Goal: Transaction & Acquisition: Purchase product/service

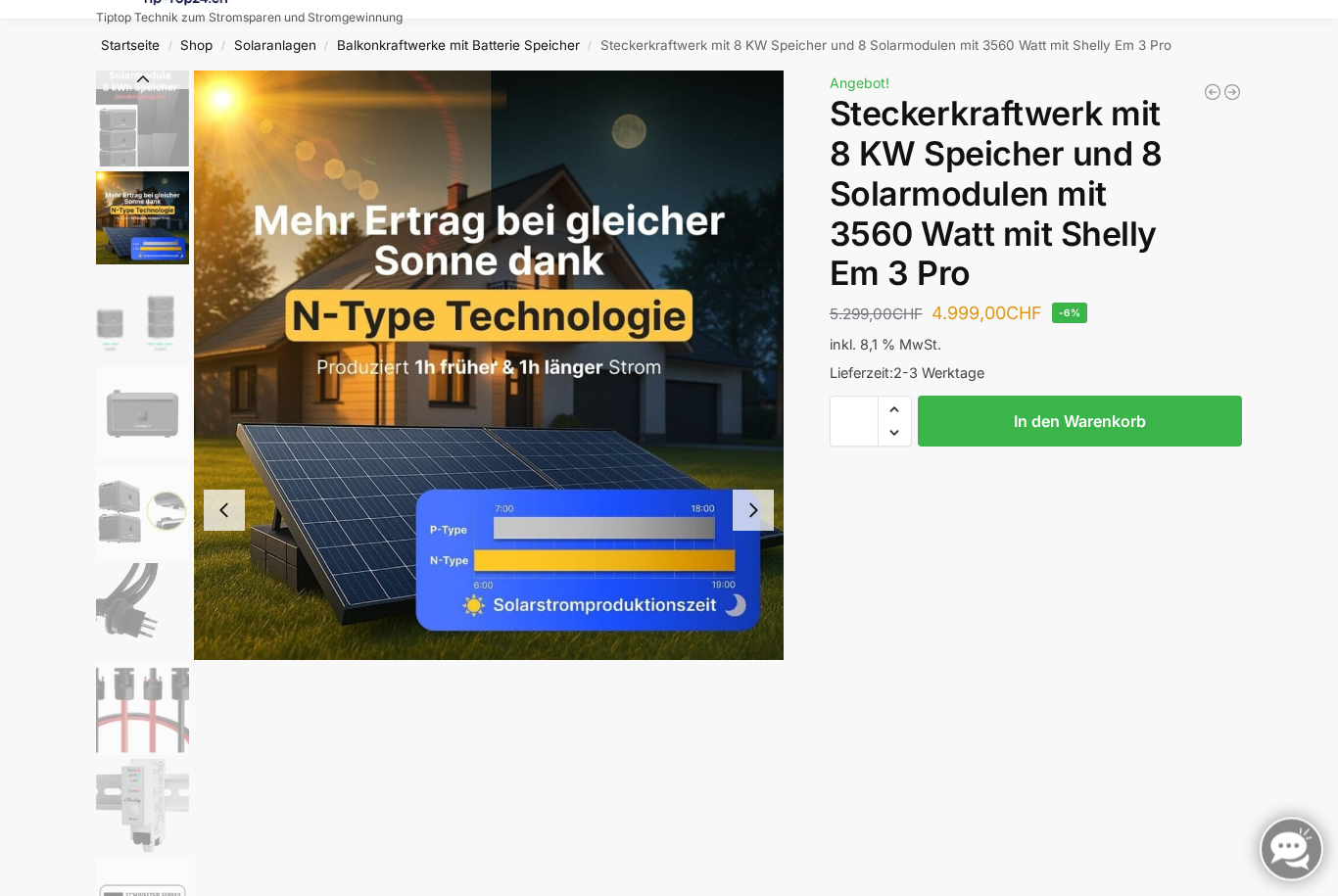
scroll to position [69, 0]
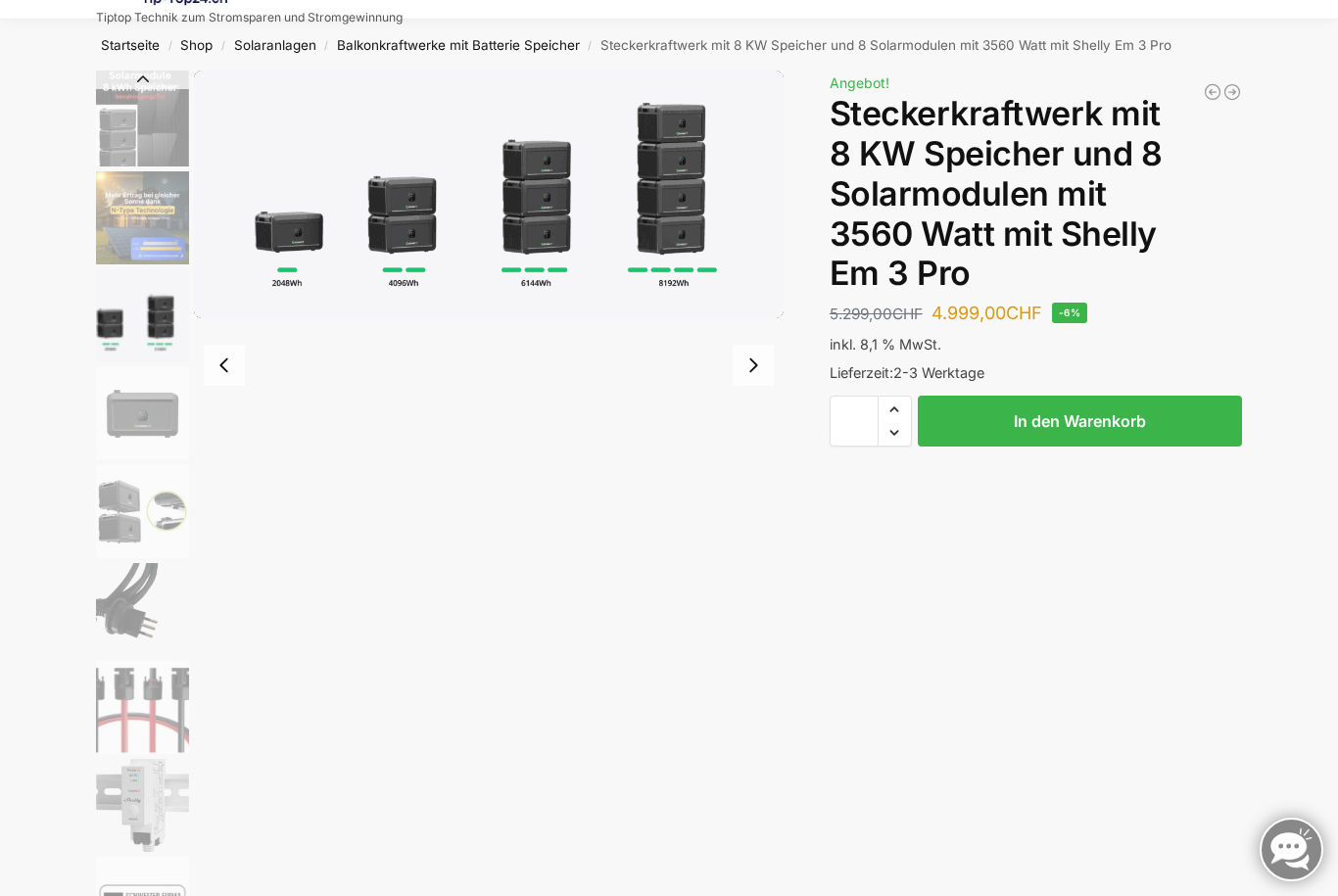
click at [125, 307] on img "3 / 9" at bounding box center [142, 315] width 93 height 93
click at [124, 406] on img "4 / 9" at bounding box center [142, 413] width 93 height 93
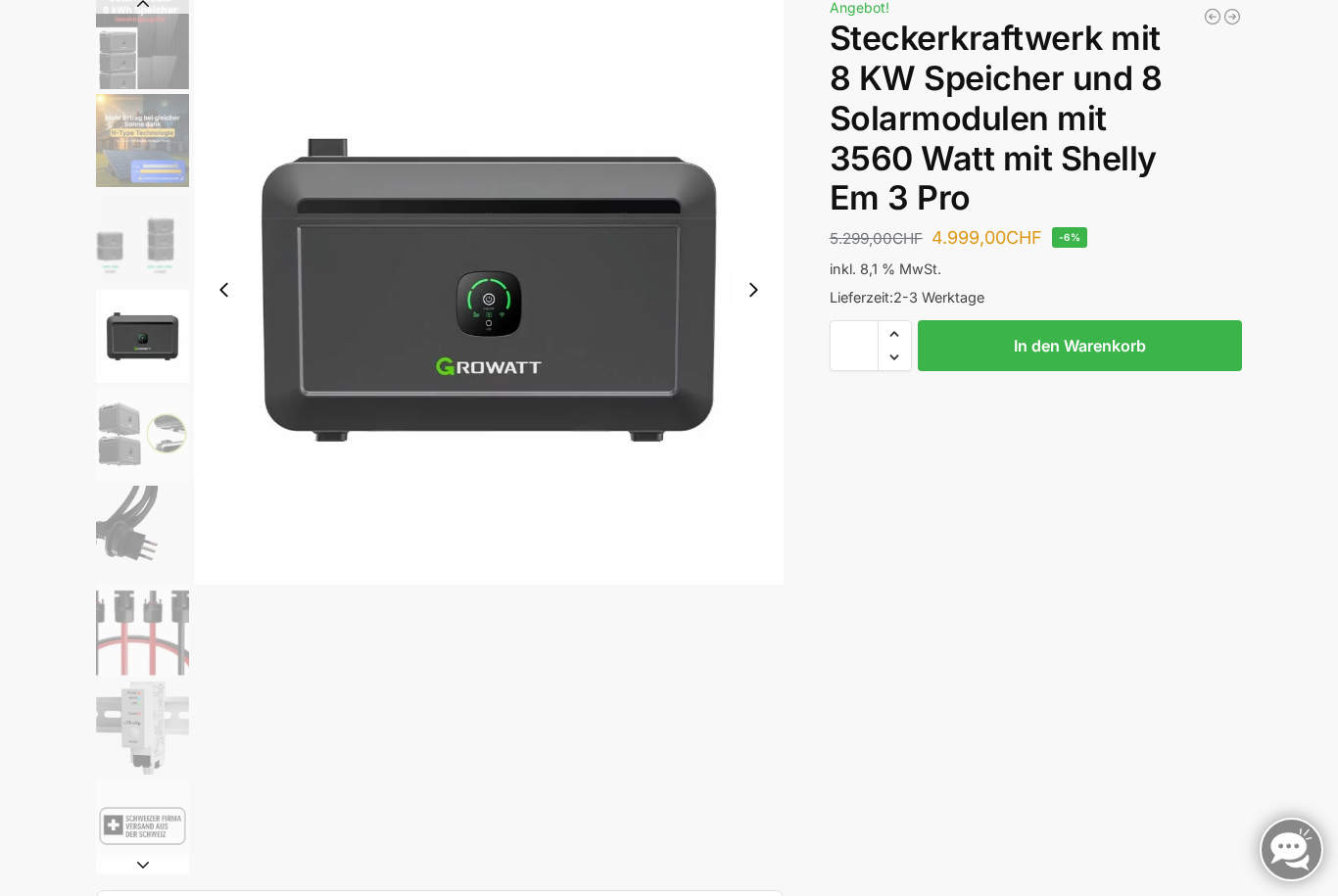
scroll to position [142, 0]
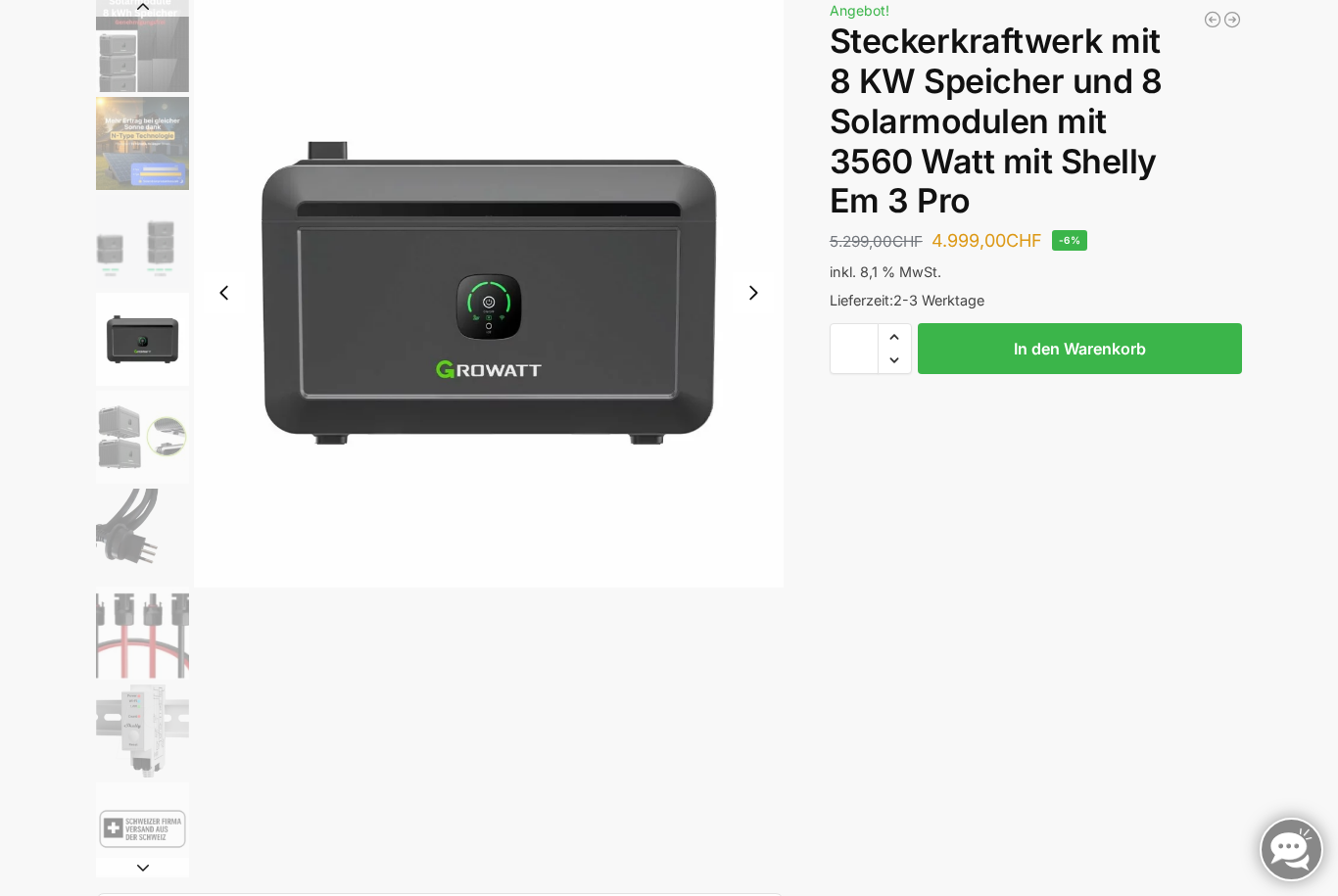
click at [1171, 331] on button "In den Warenkorb" at bounding box center [1080, 349] width 324 height 51
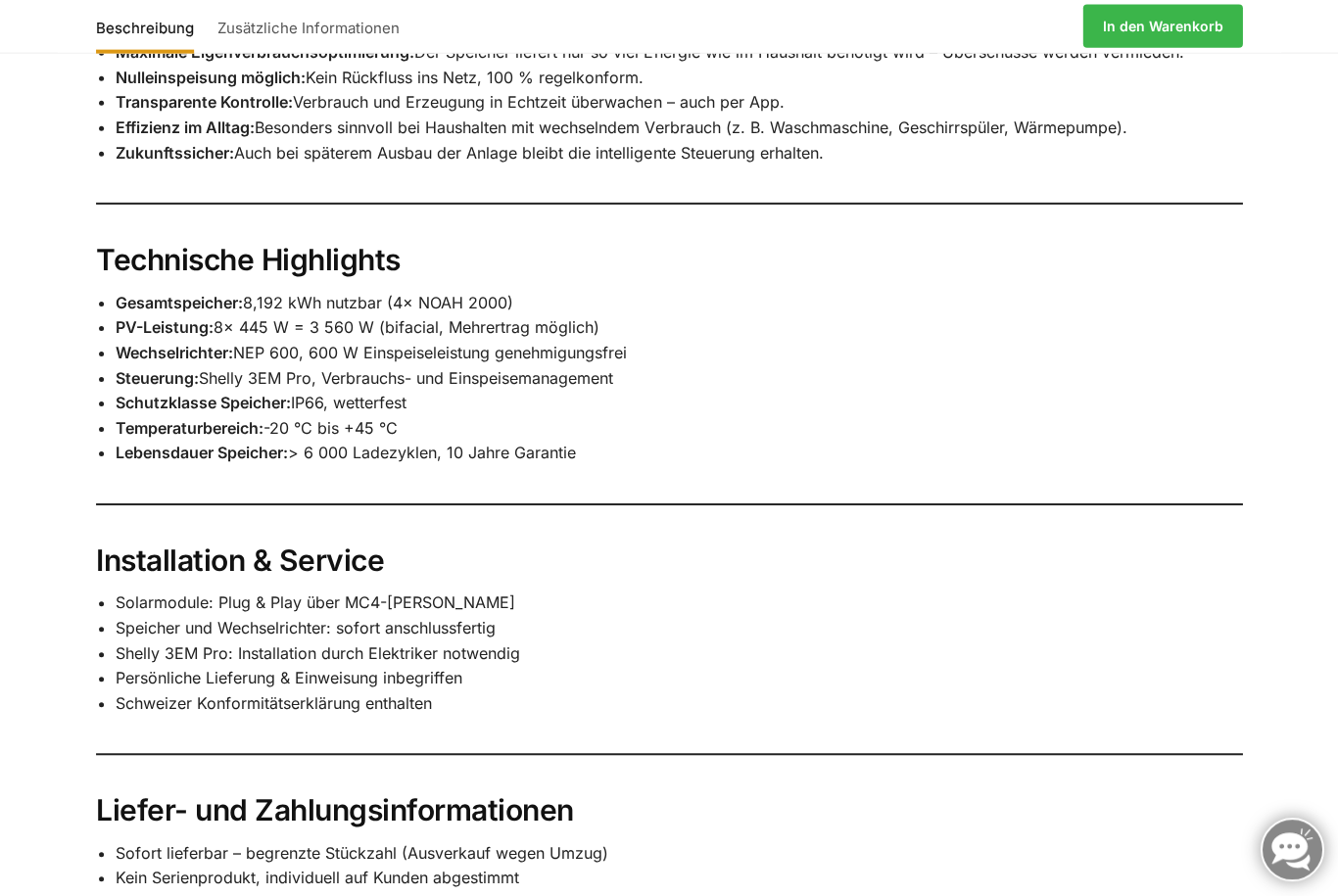
scroll to position [2272, 0]
click at [75, 286] on div "Steckerkraftwerk „Plug & Play“ – 8 kWh Speicher, 3 650 W Solarmodule mit Shelly…" at bounding box center [669, 102] width 1228 height 2151
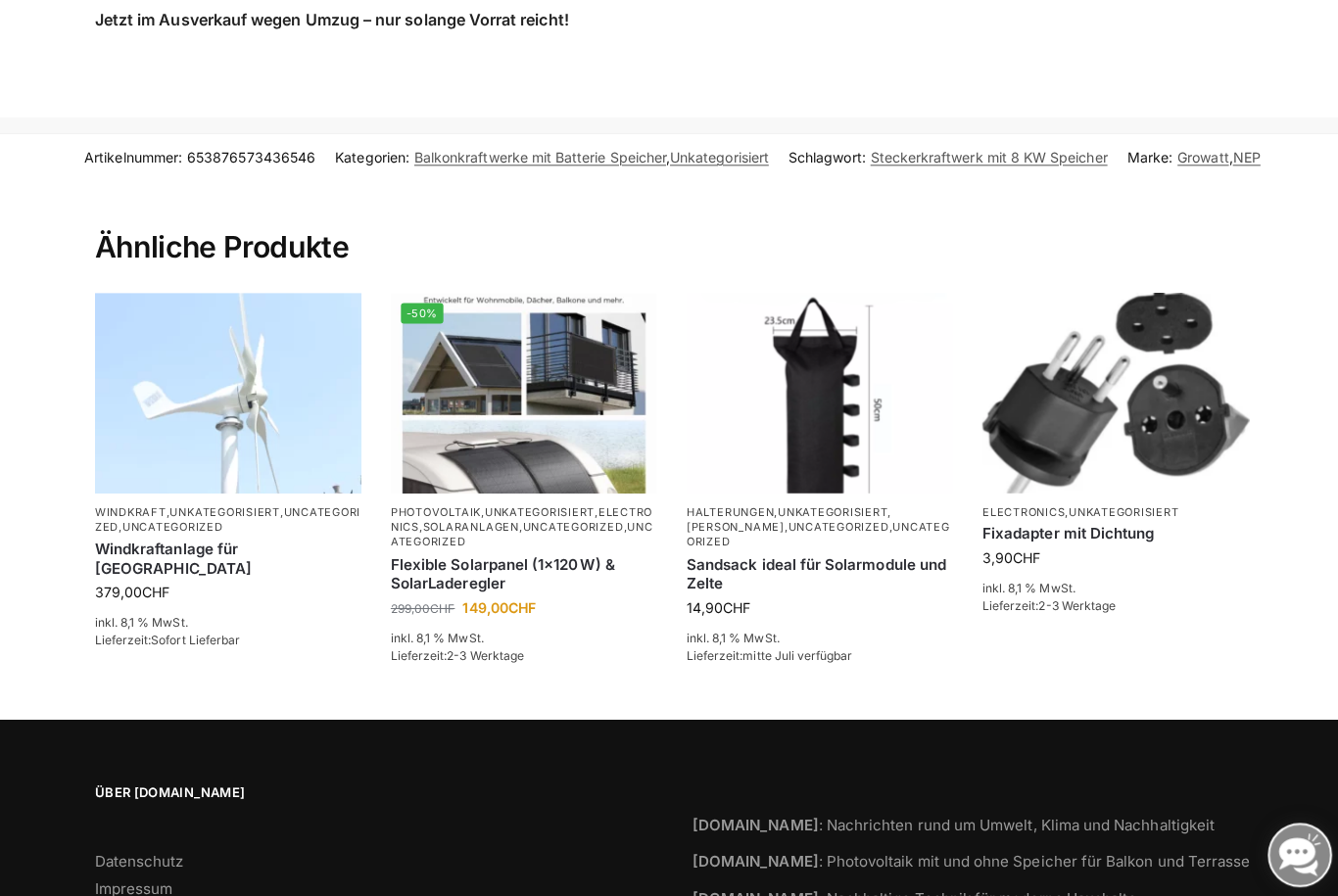
scroll to position [3372, 0]
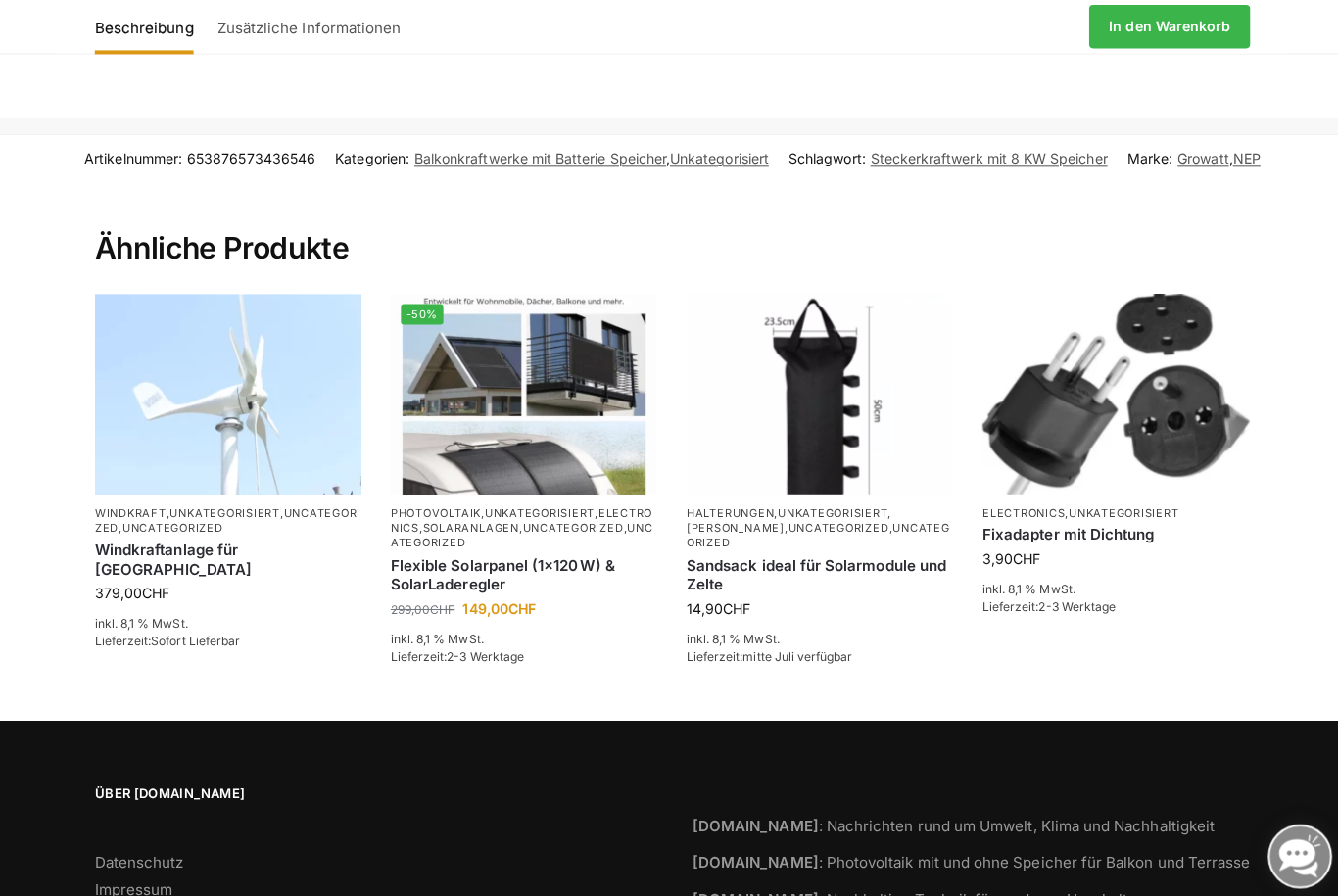
click at [164, 322] on img at bounding box center [227, 391] width 264 height 198
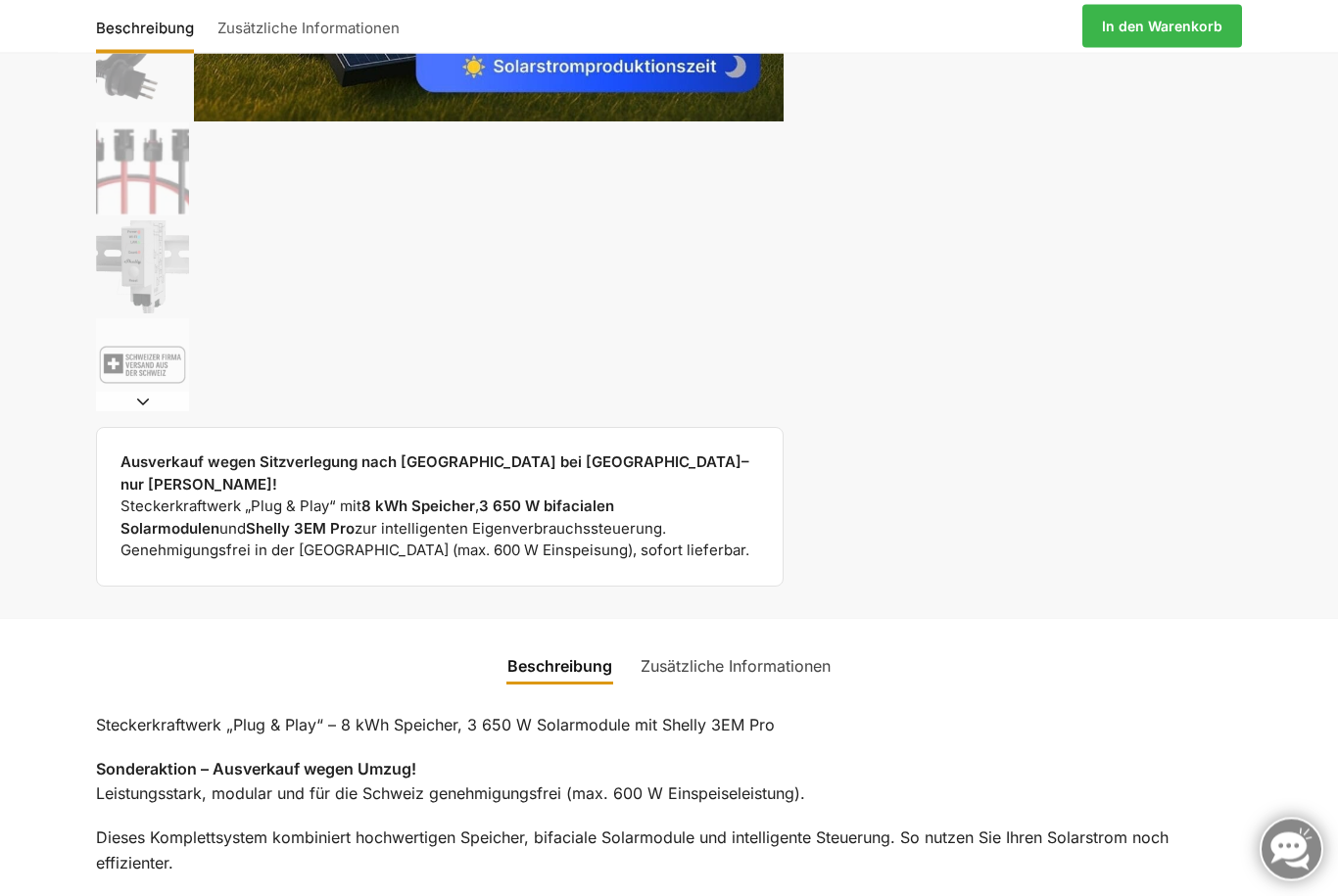
scroll to position [607, 0]
click at [795, 649] on link "Zusätzliche Informationen" at bounding box center [736, 668] width 214 height 47
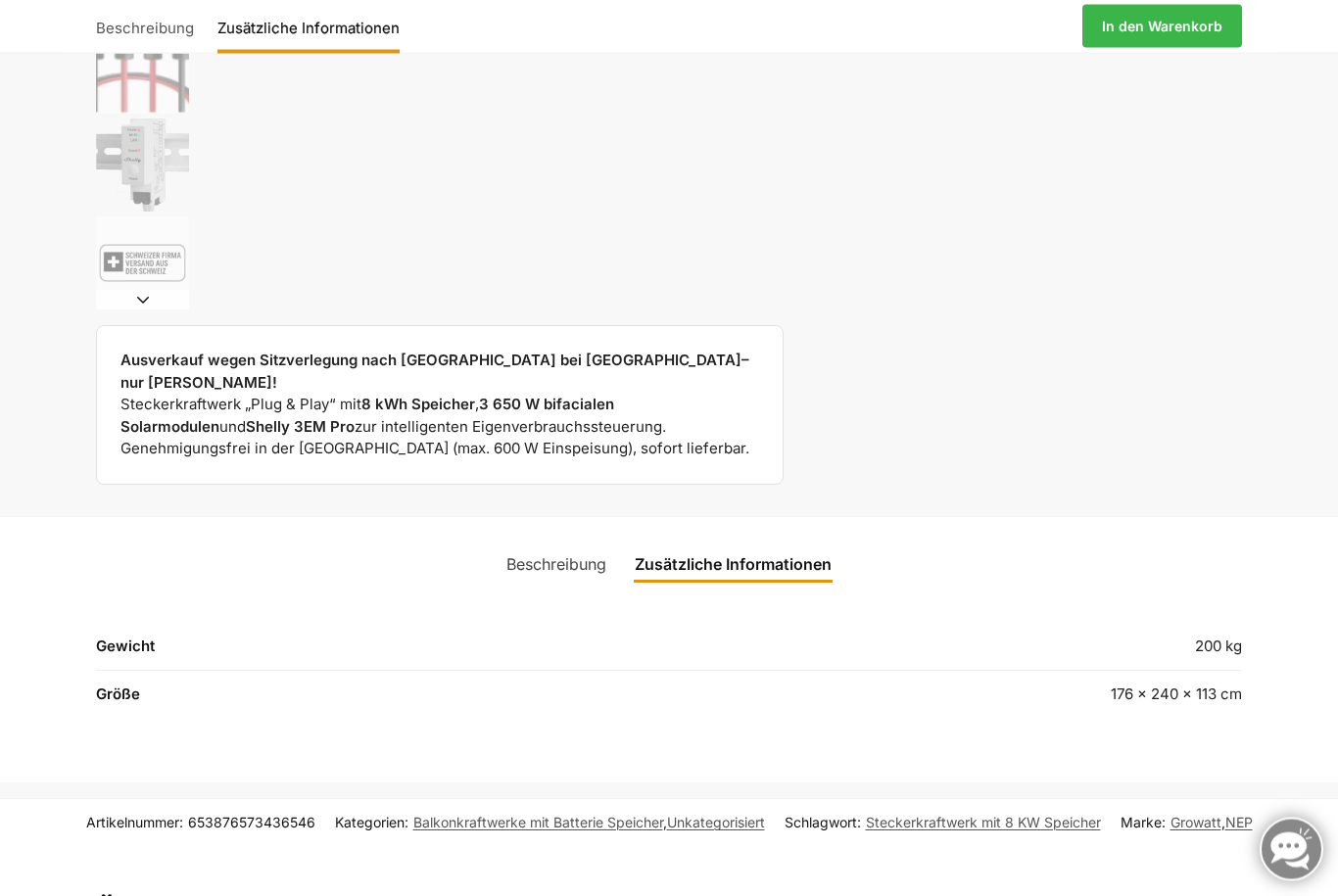
scroll to position [758, 0]
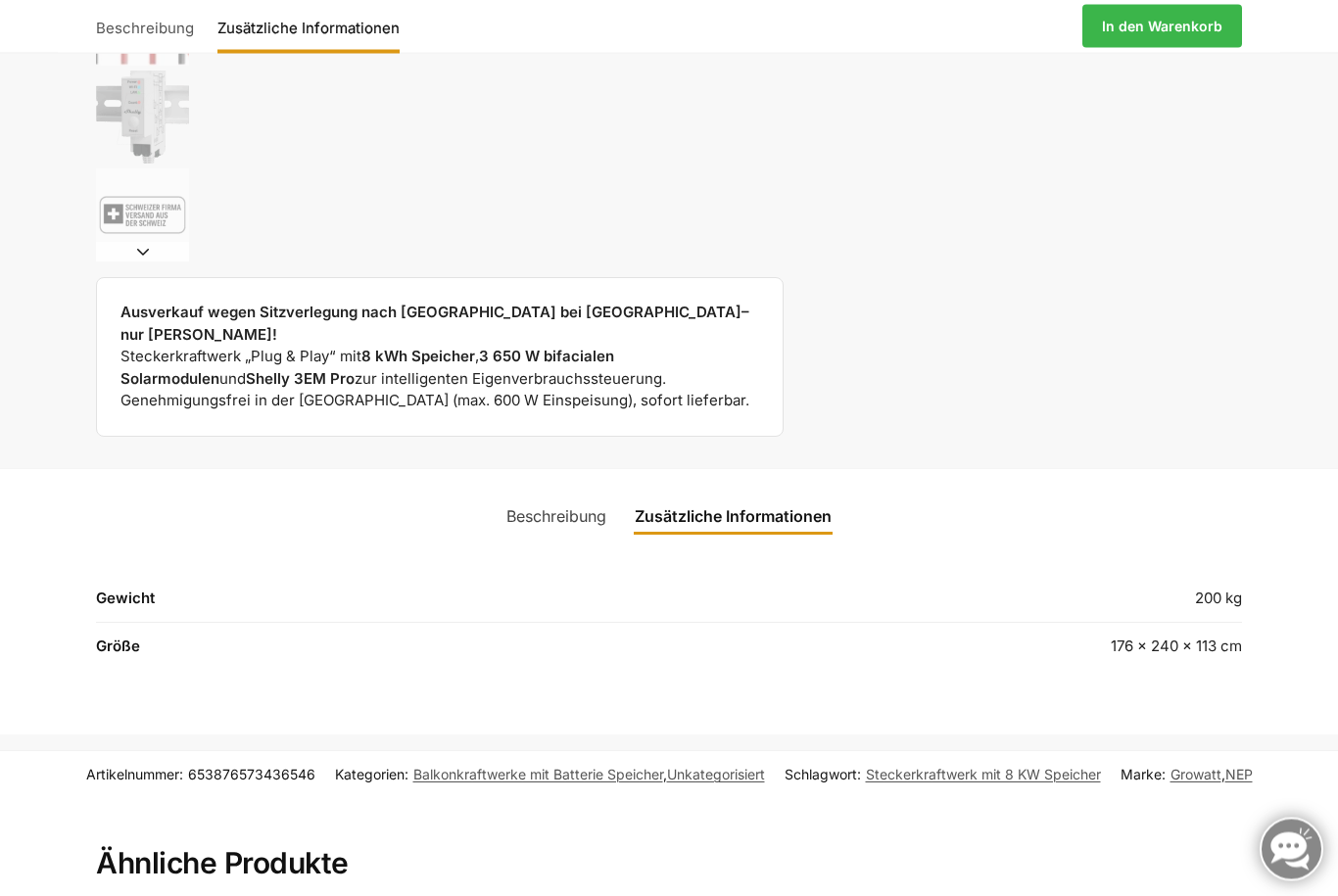
click at [575, 497] on link "Beschreibung" at bounding box center [556, 517] width 124 height 47
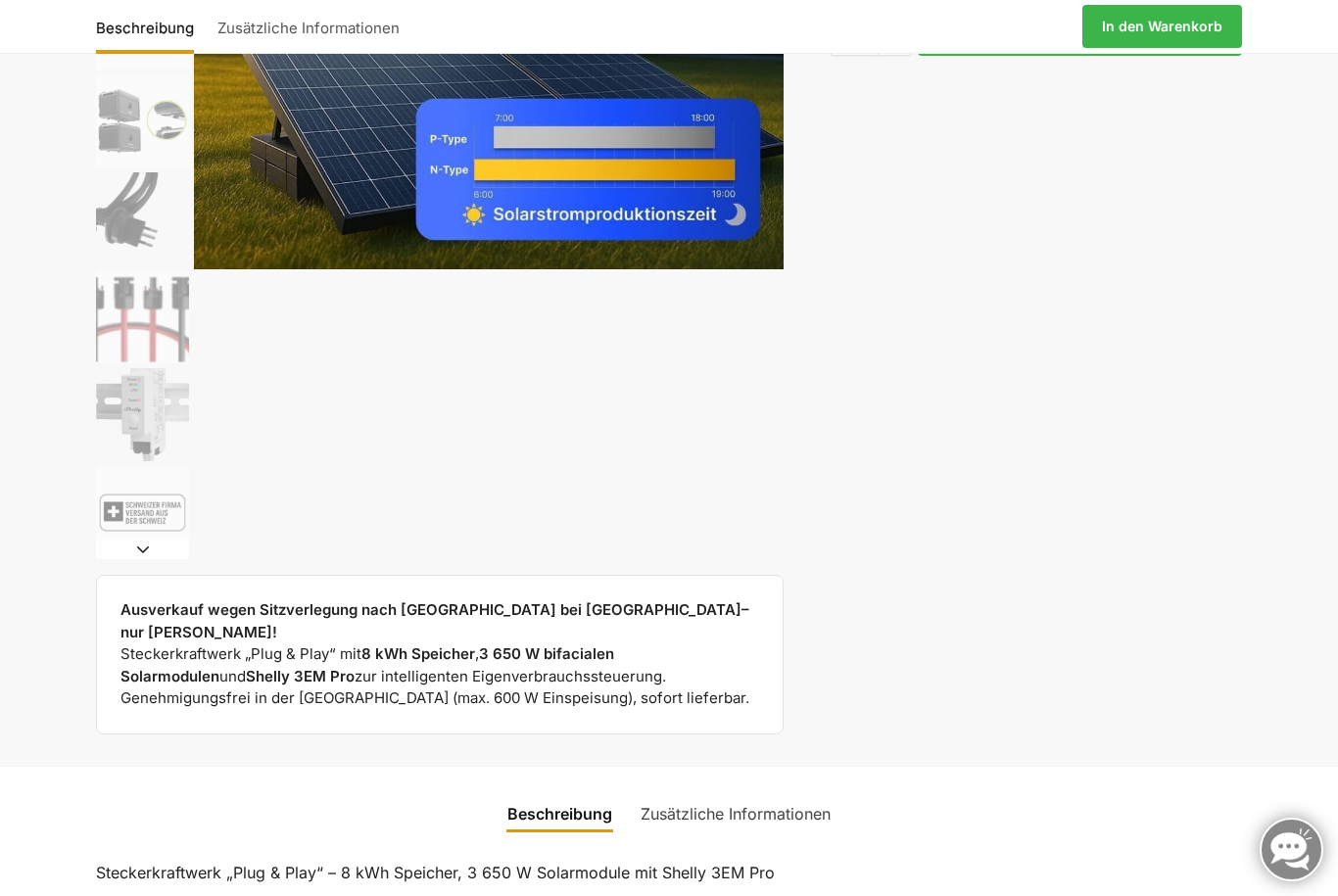
scroll to position [460, 0]
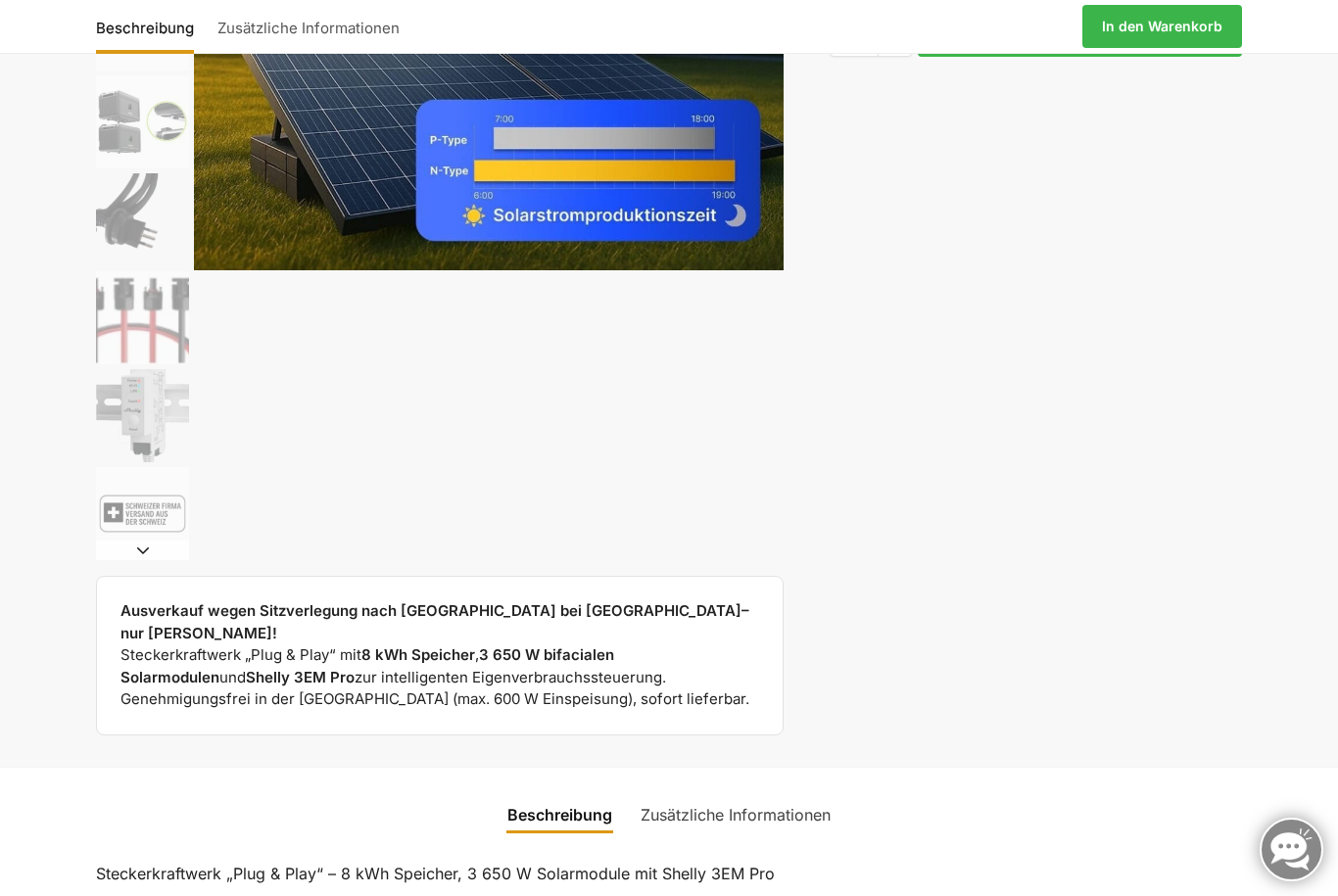
click at [117, 301] on img "7 / 9" at bounding box center [142, 317] width 93 height 93
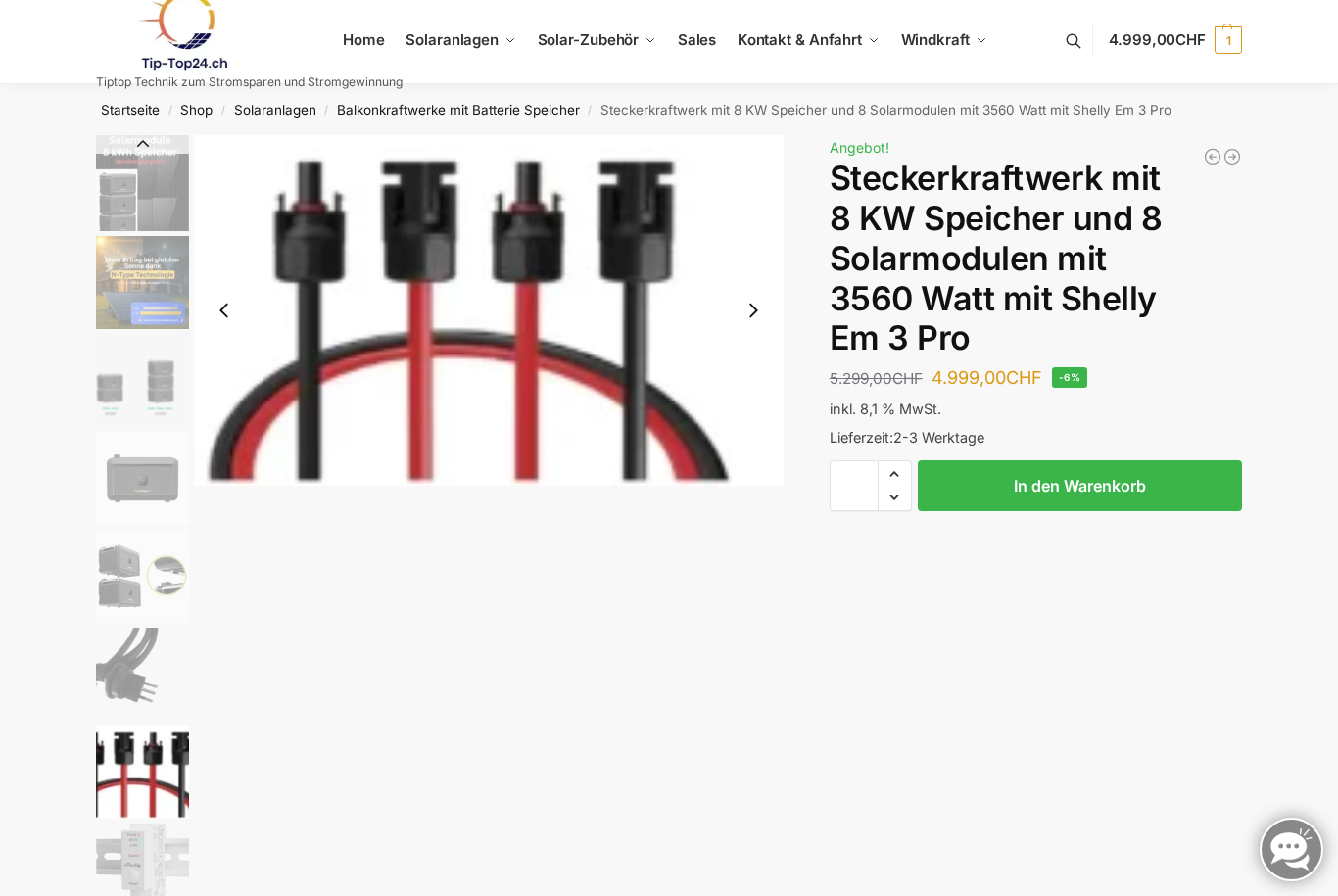
scroll to position [6, 0]
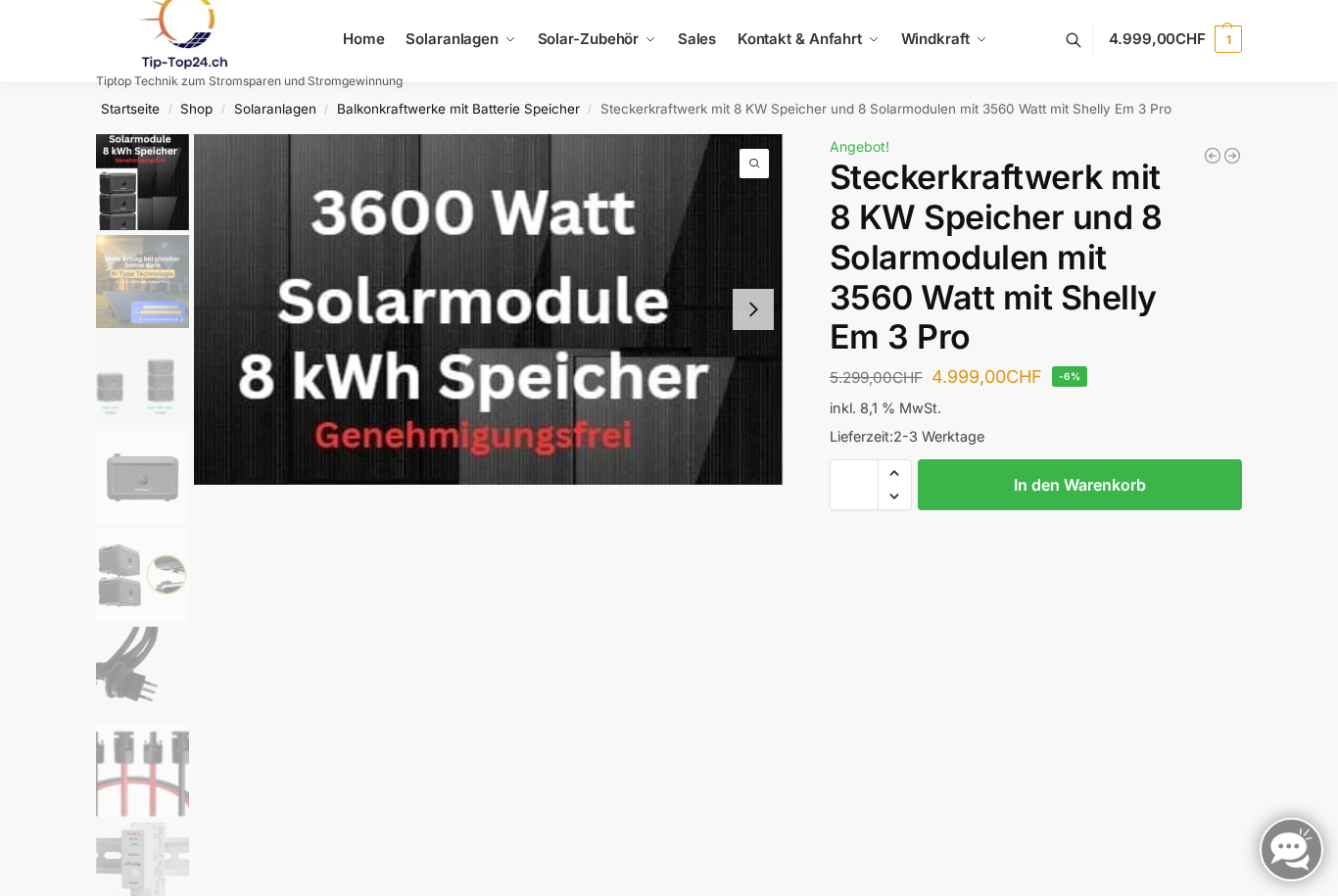
click at [123, 175] on img "1 / 9" at bounding box center [142, 182] width 93 height 96
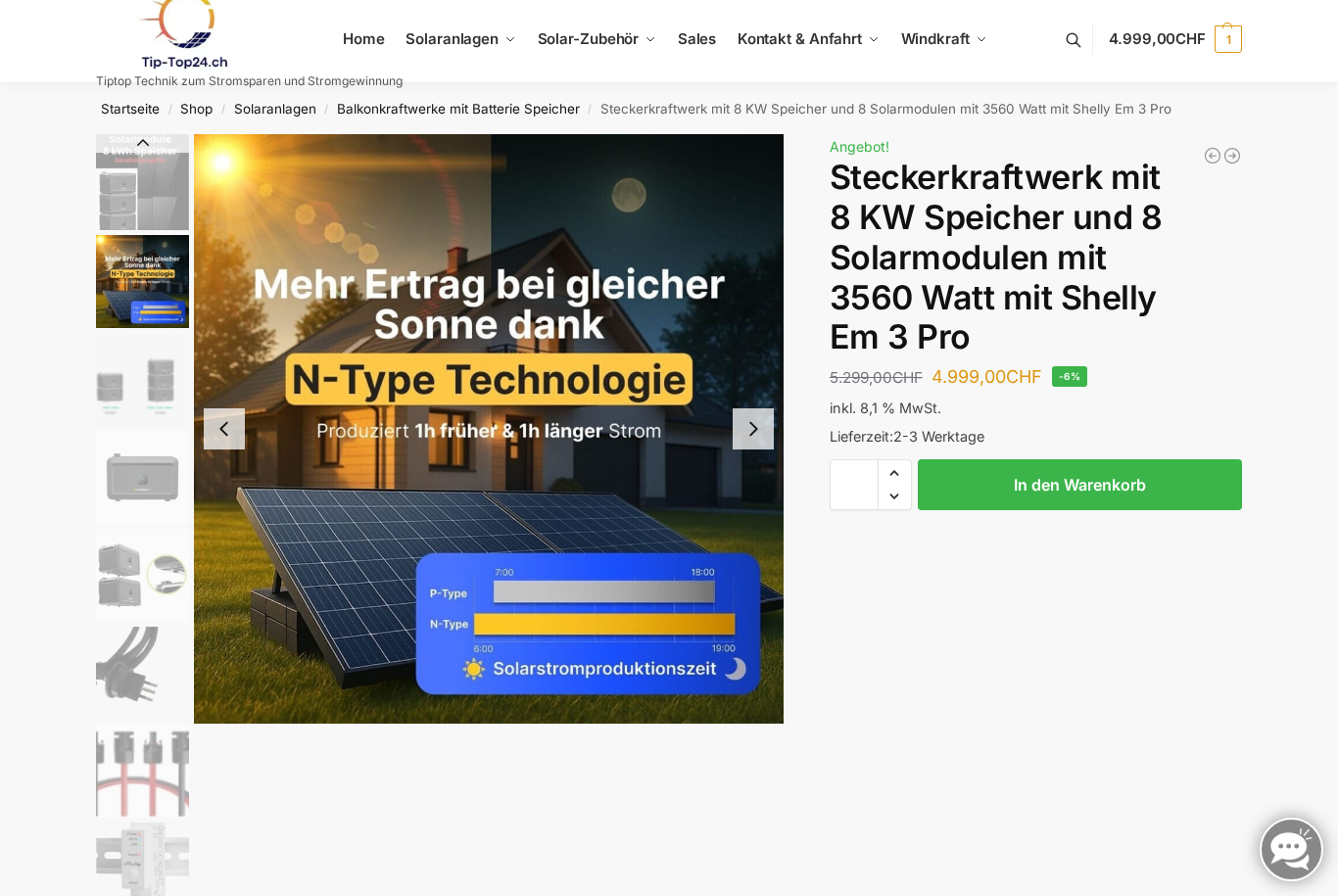
click at [113, 170] on img "1 / 9" at bounding box center [142, 182] width 93 height 96
click at [120, 379] on img "3 / 9" at bounding box center [142, 380] width 93 height 93
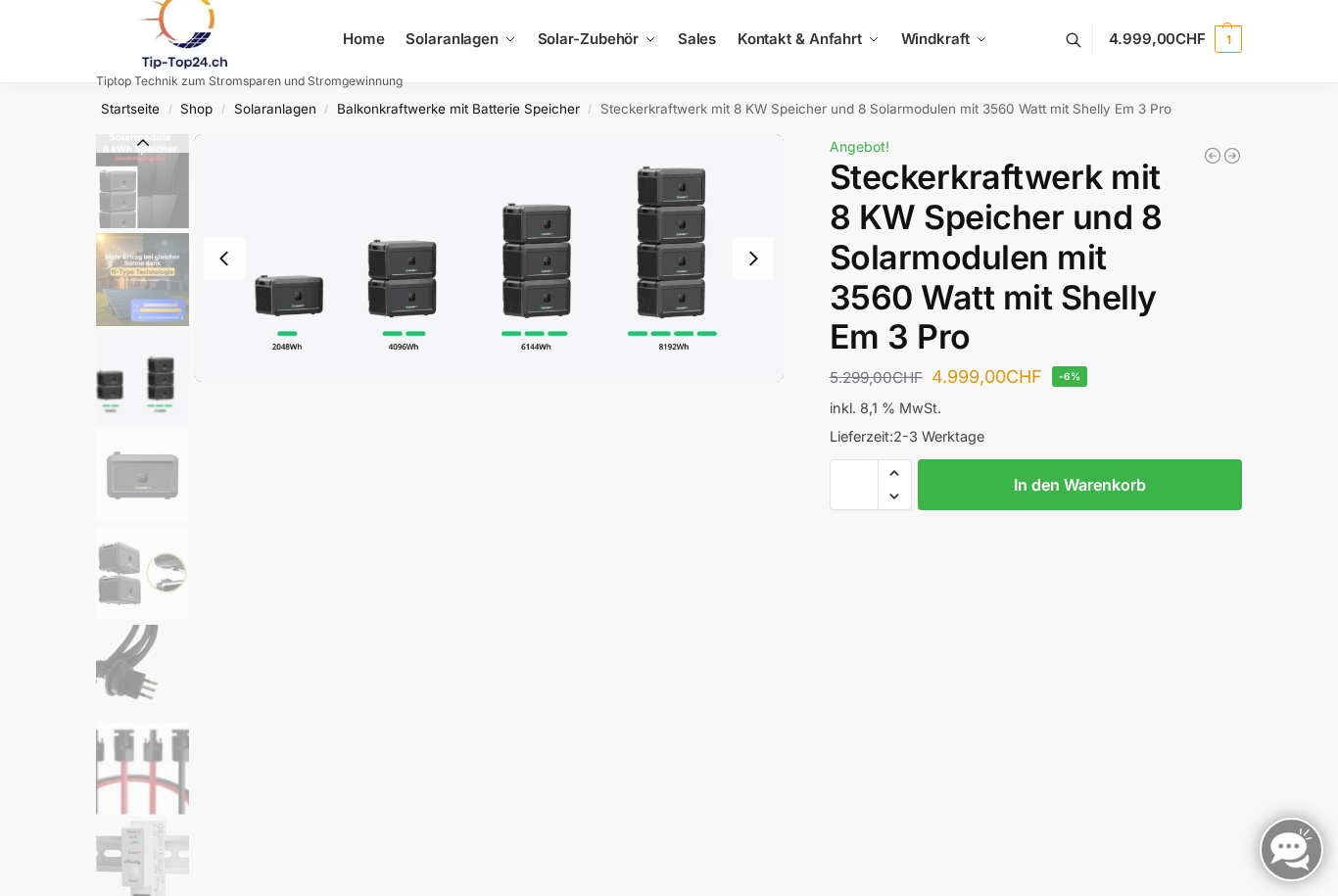
click at [123, 378] on img "3 / 9" at bounding box center [142, 378] width 93 height 93
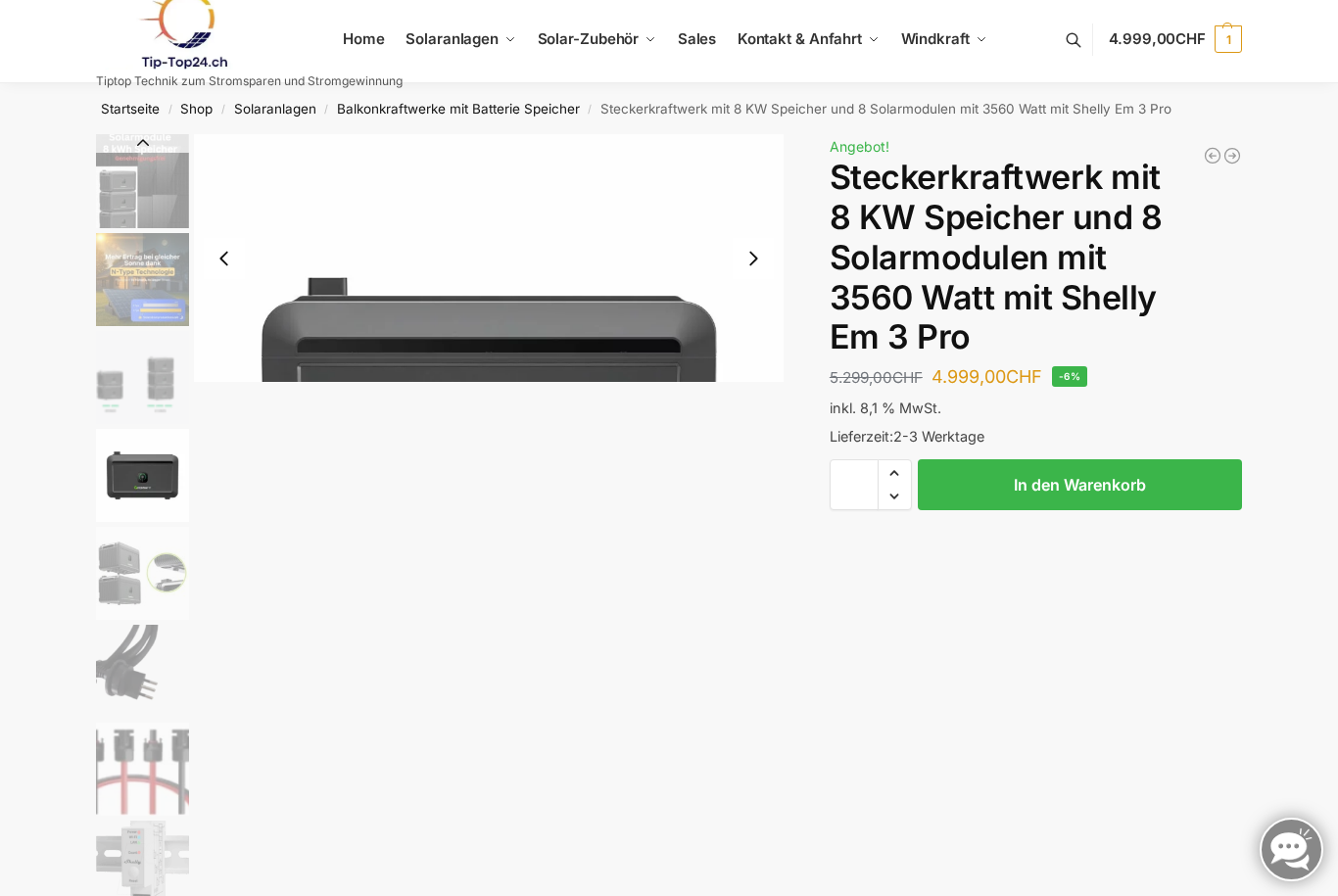
click at [114, 471] on img "4 / 9" at bounding box center [142, 476] width 93 height 93
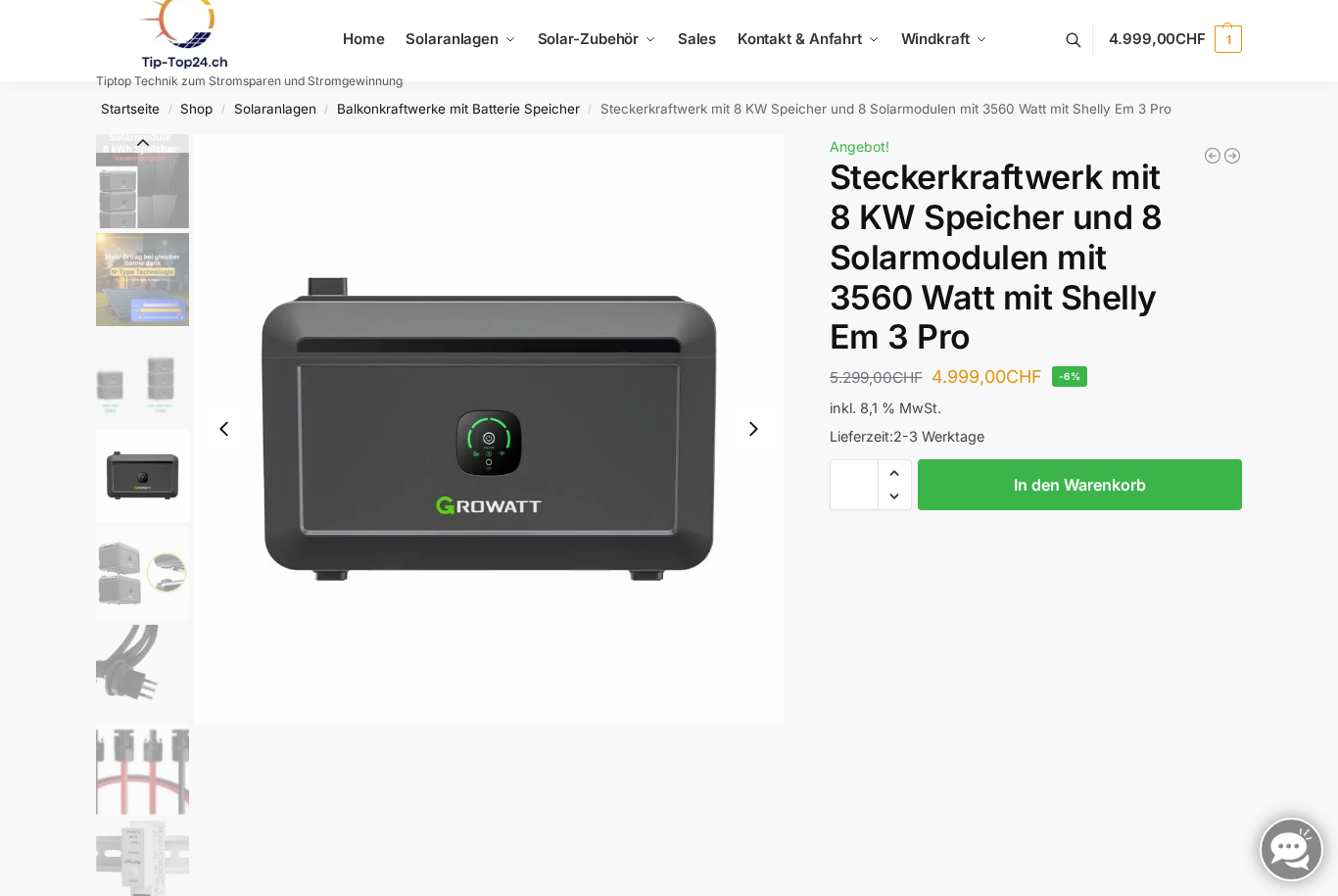
click at [137, 397] on img "3 / 9" at bounding box center [142, 378] width 93 height 93
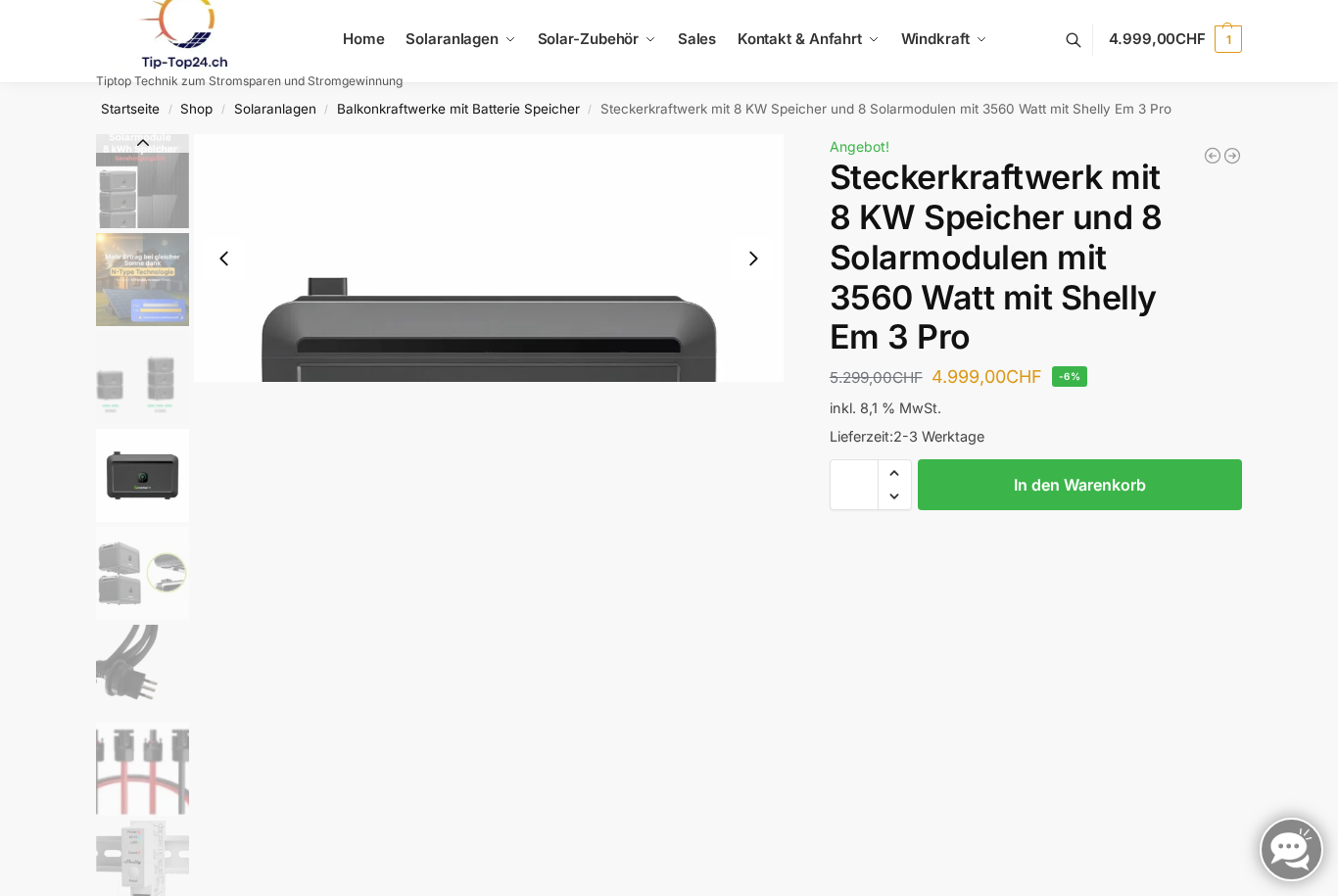
click at [135, 467] on img "4 / 9" at bounding box center [142, 476] width 93 height 93
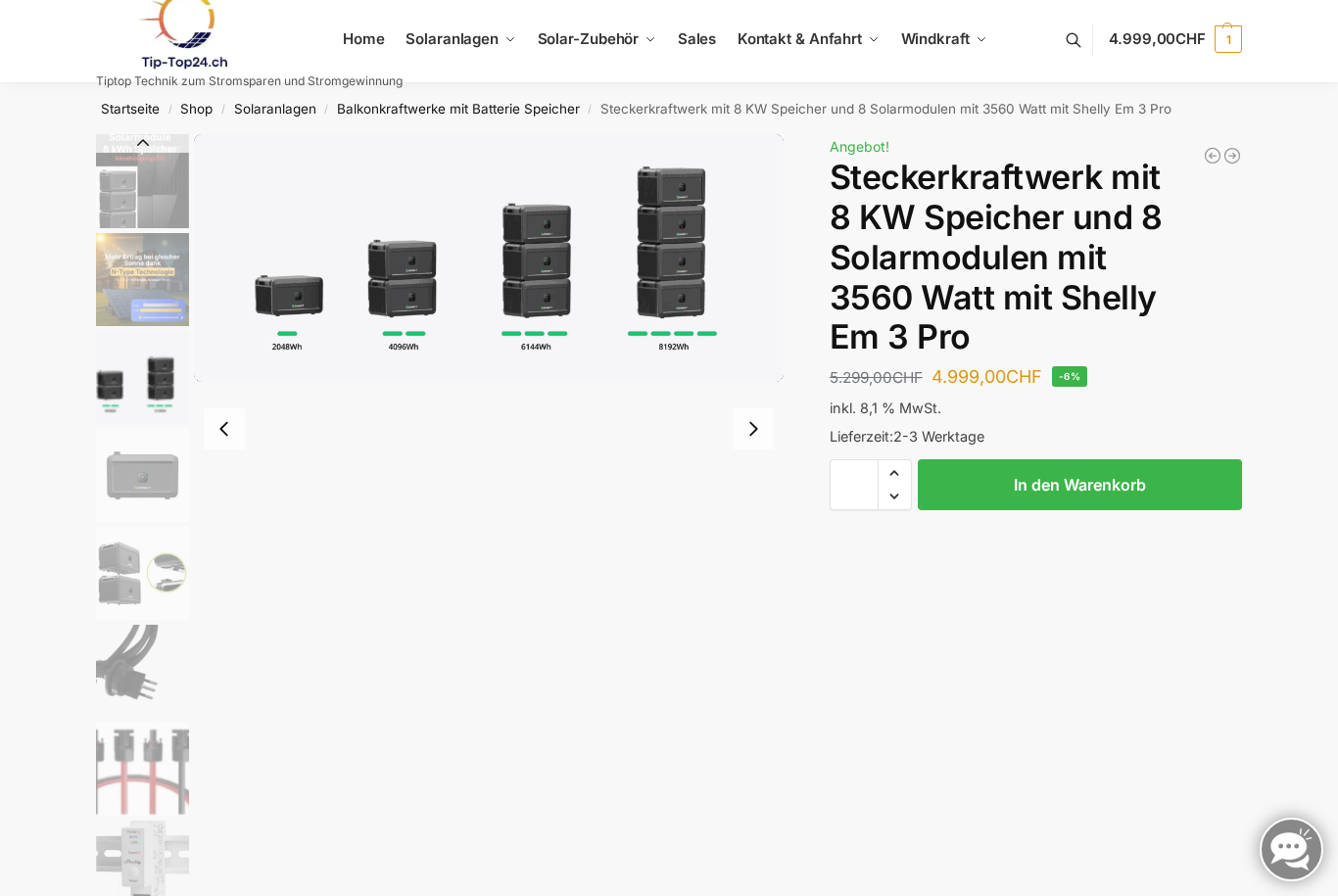
click at [138, 381] on img "3 / 9" at bounding box center [142, 378] width 93 height 93
click at [144, 460] on img "4 / 9" at bounding box center [142, 476] width 93 height 93
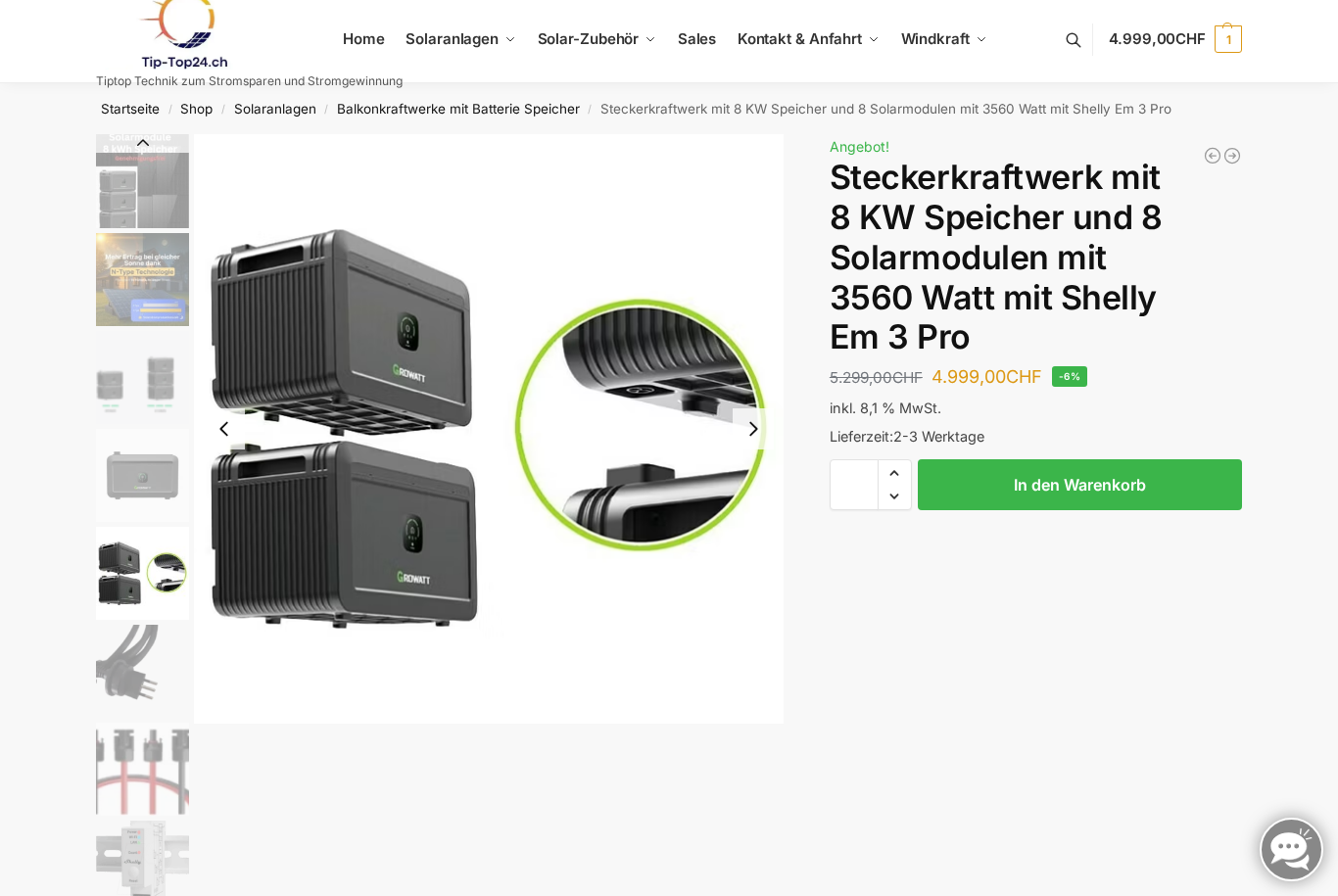
click at [126, 549] on img "5 / 9" at bounding box center [142, 574] width 93 height 93
click at [129, 570] on img "5 / 9" at bounding box center [142, 574] width 93 height 93
click at [119, 658] on img "6 / 9" at bounding box center [142, 672] width 93 height 93
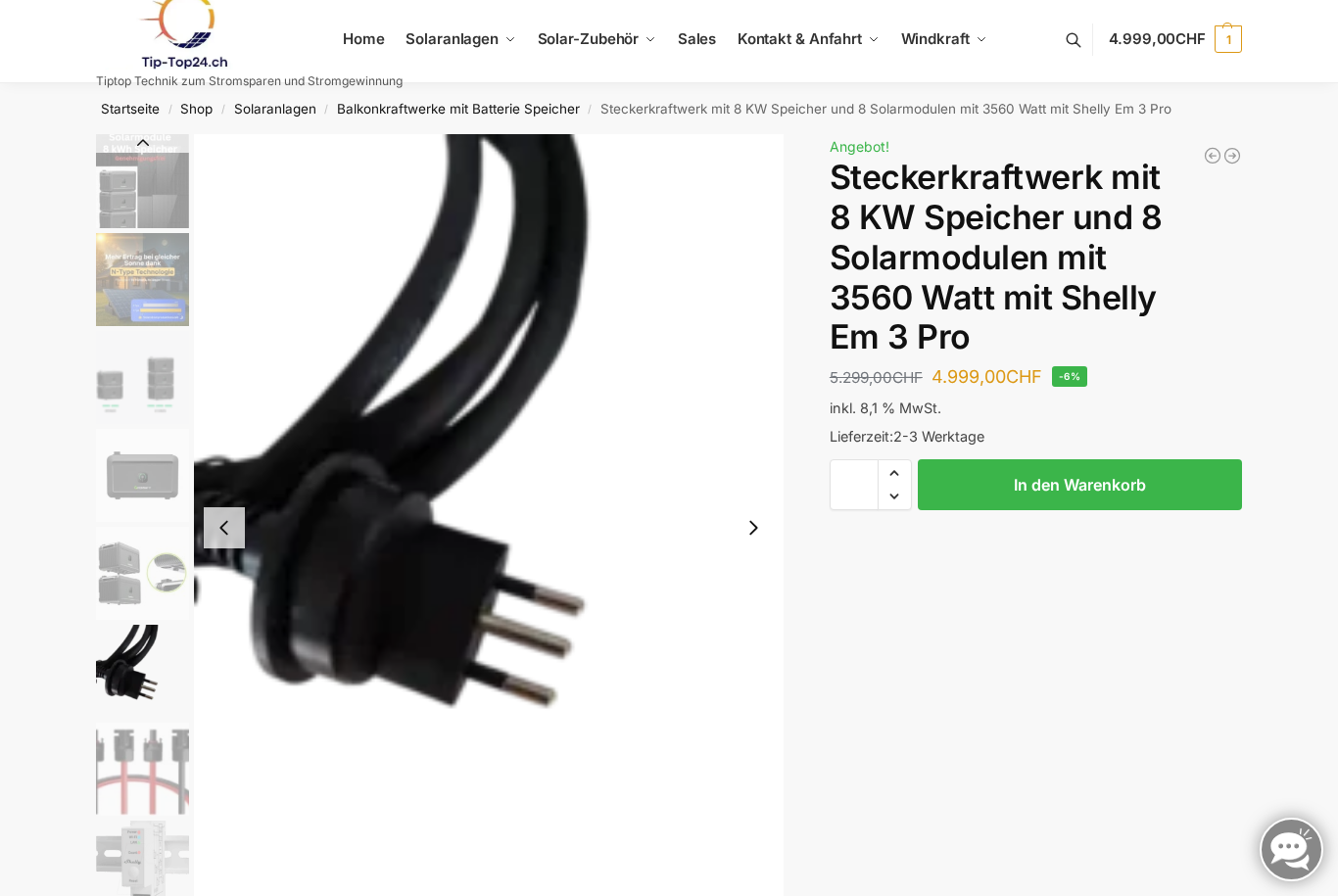
click at [133, 727] on img "7 / 9" at bounding box center [142, 769] width 93 height 93
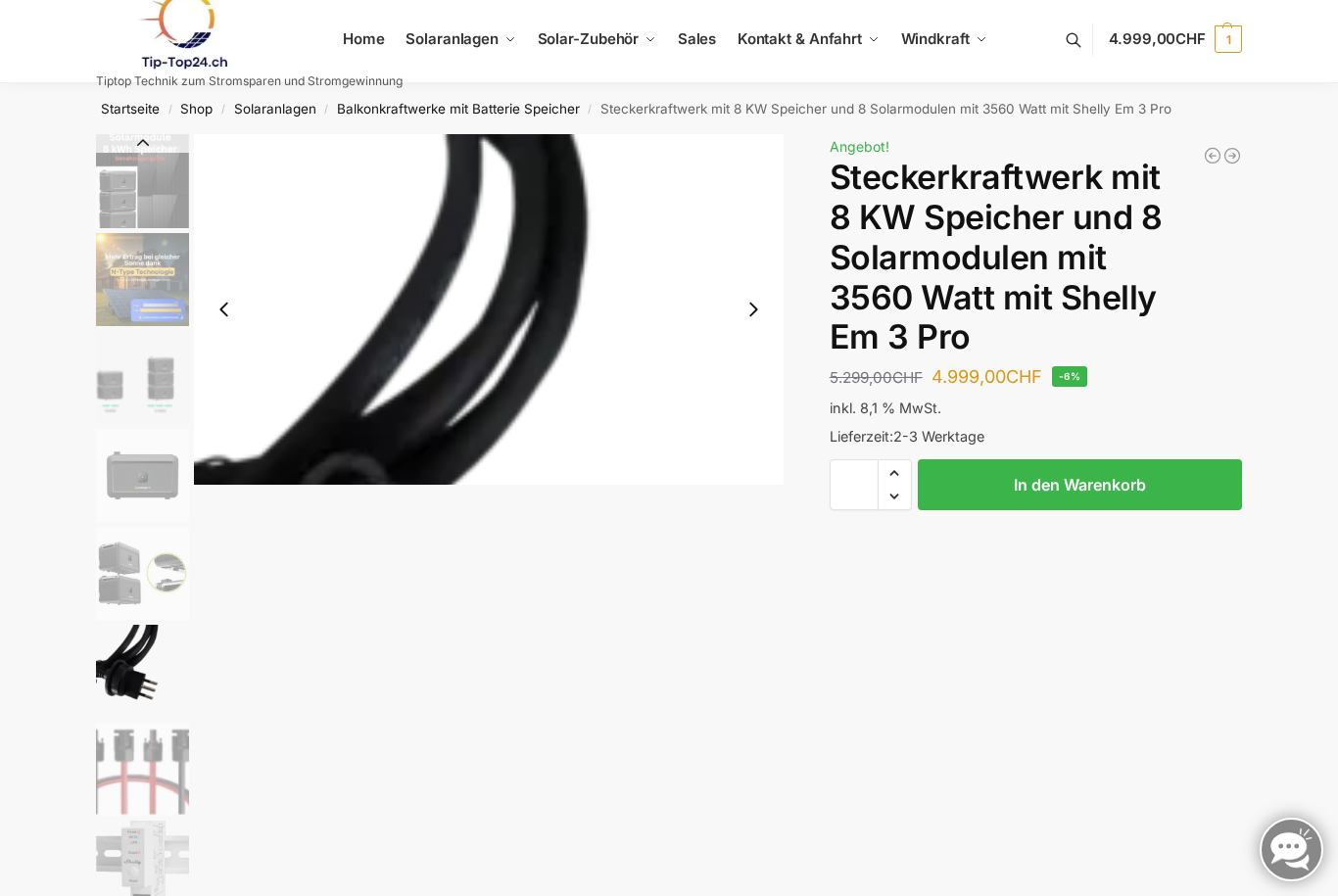
click at [161, 653] on img "6 / 9" at bounding box center [142, 672] width 93 height 93
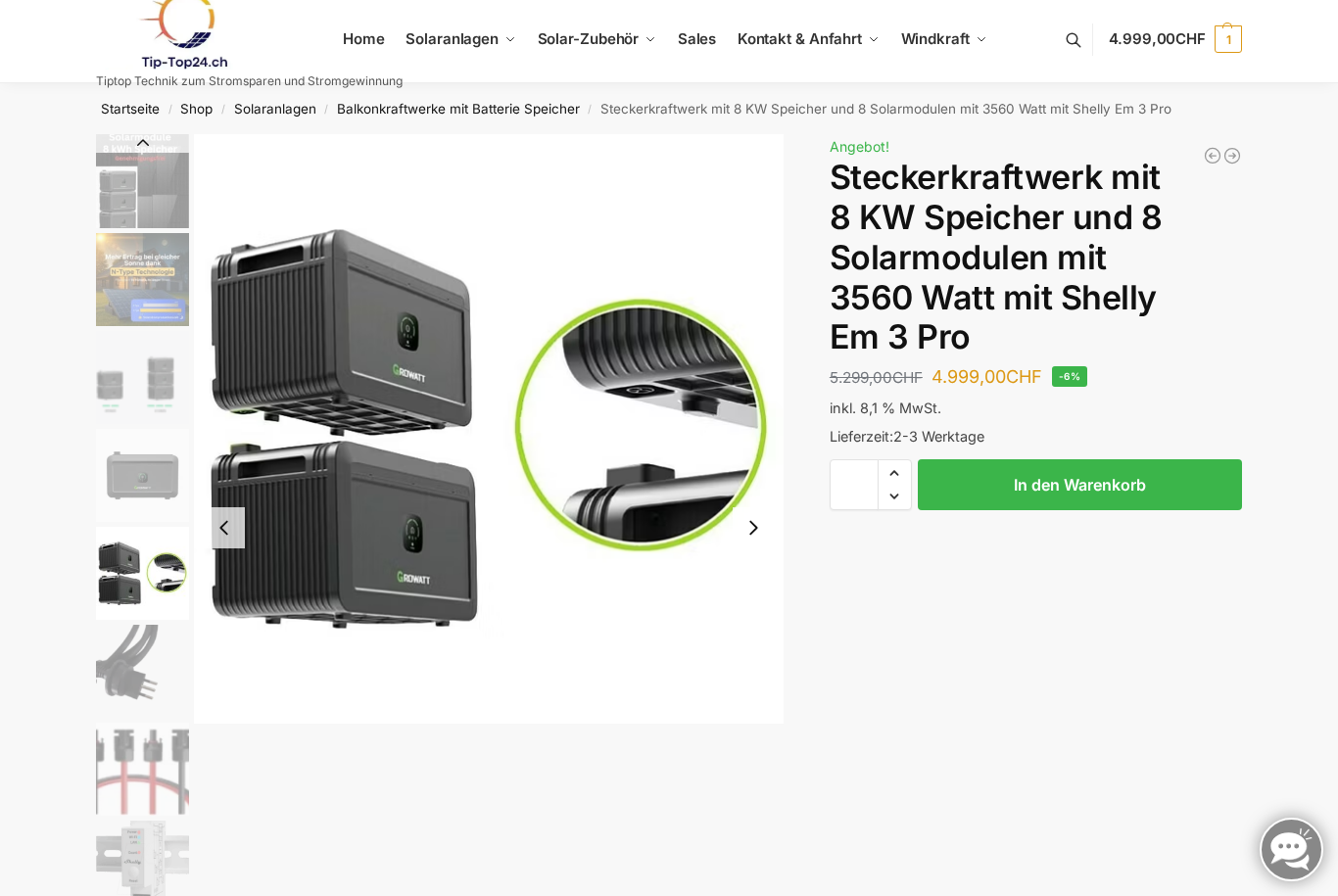
click at [147, 553] on img "5 / 9" at bounding box center [142, 574] width 93 height 93
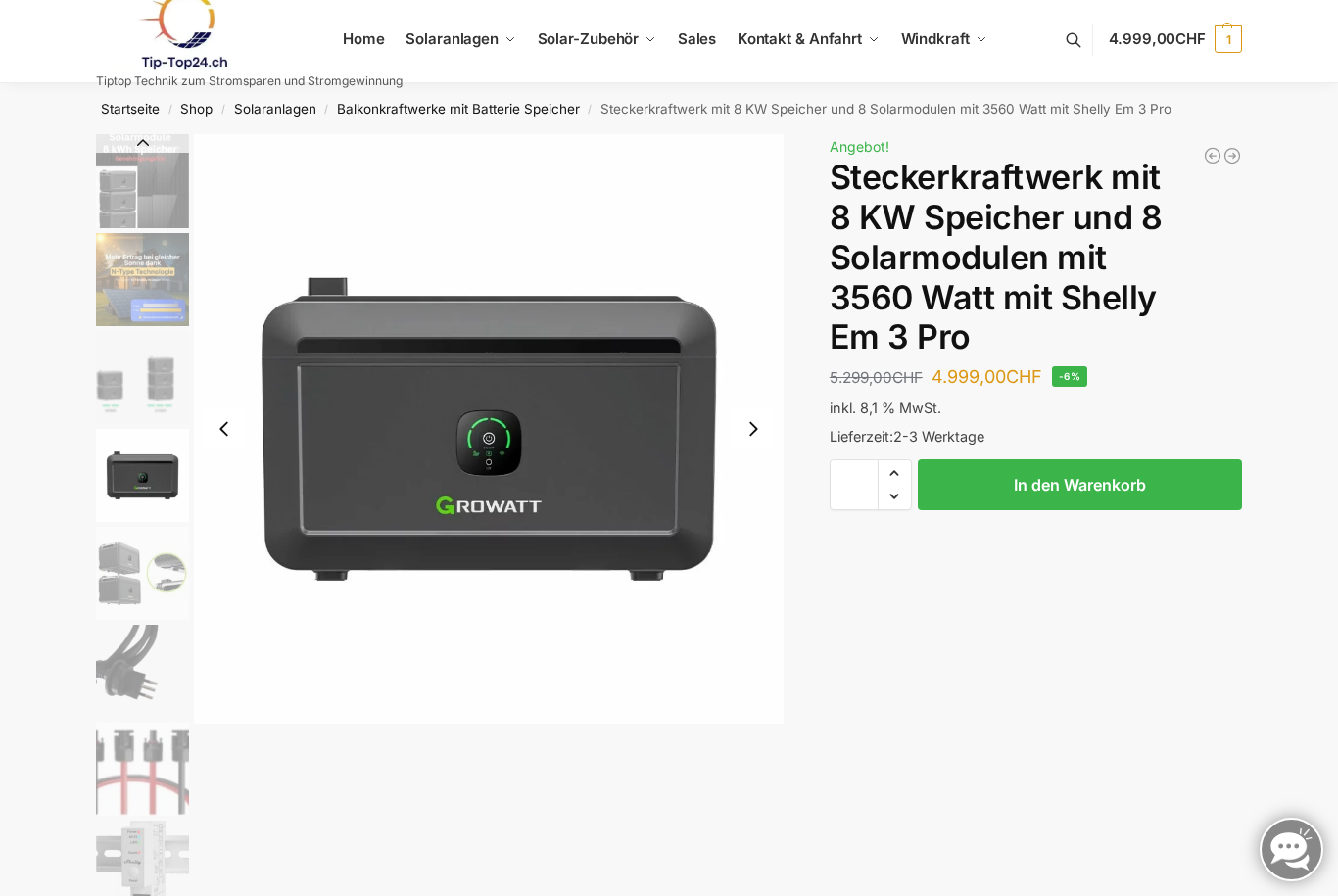
click at [150, 472] on img "4 / 9" at bounding box center [142, 476] width 93 height 93
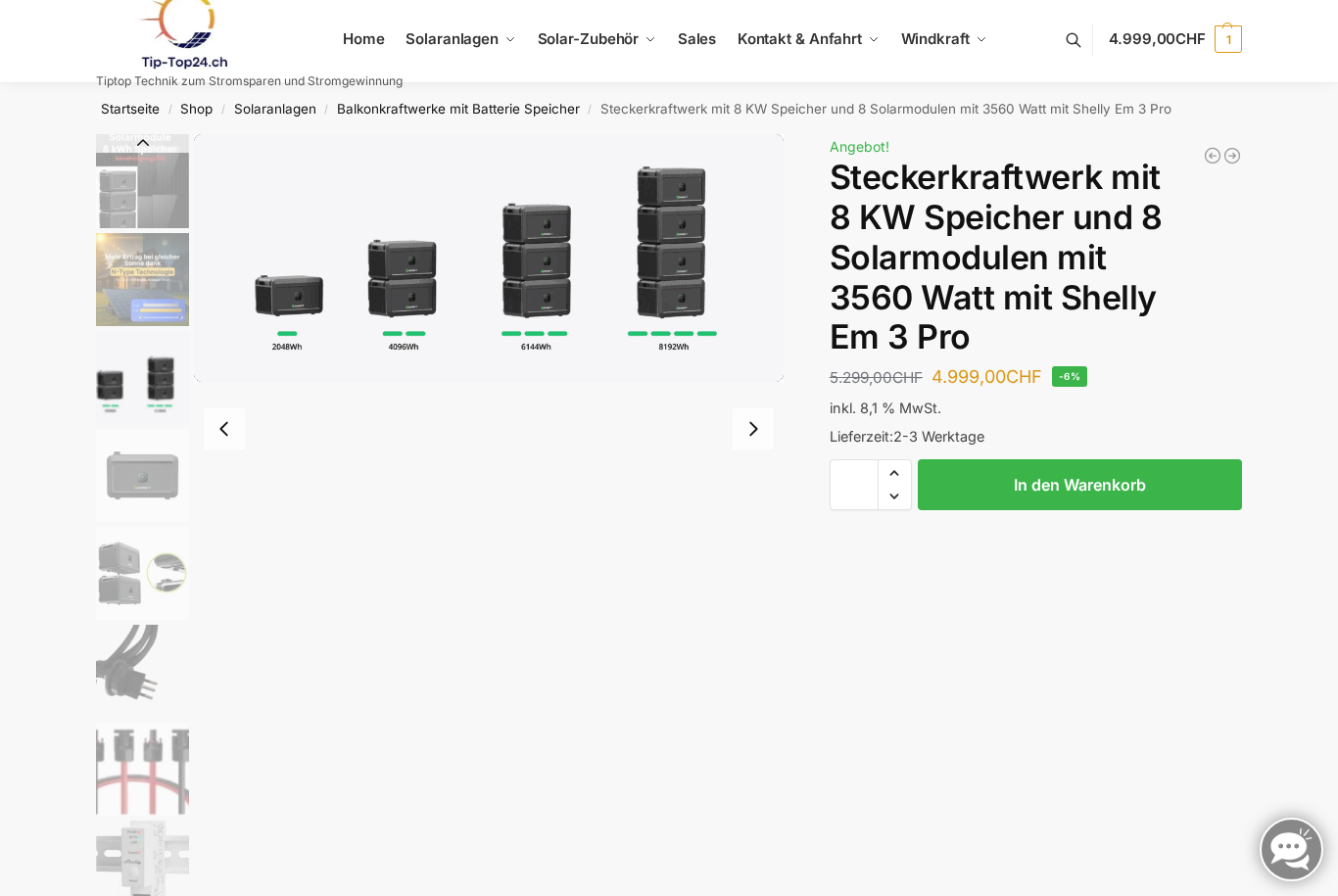
click at [149, 380] on img "3 / 9" at bounding box center [142, 378] width 93 height 93
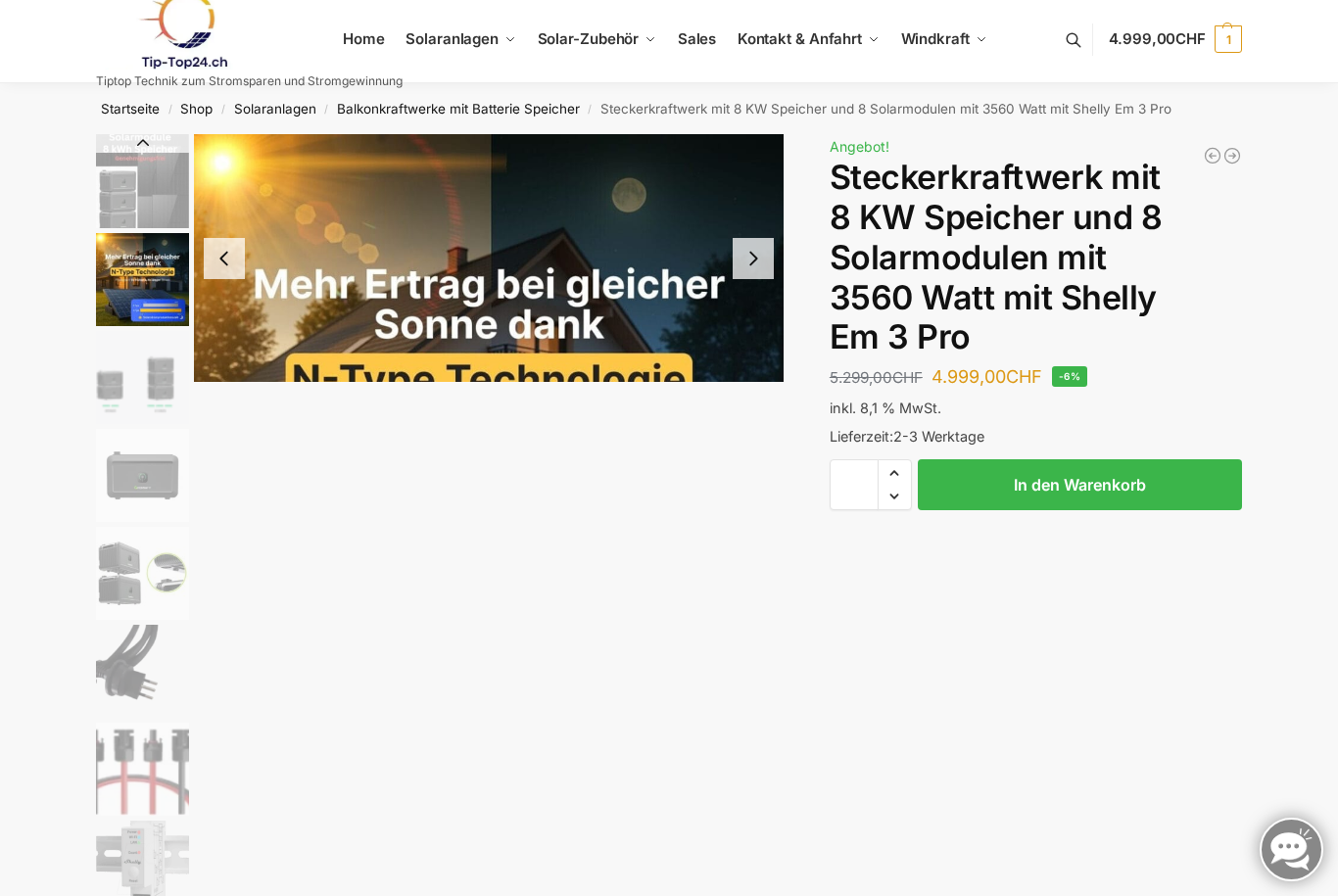
click at [137, 260] on img "2 / 9" at bounding box center [142, 280] width 93 height 93
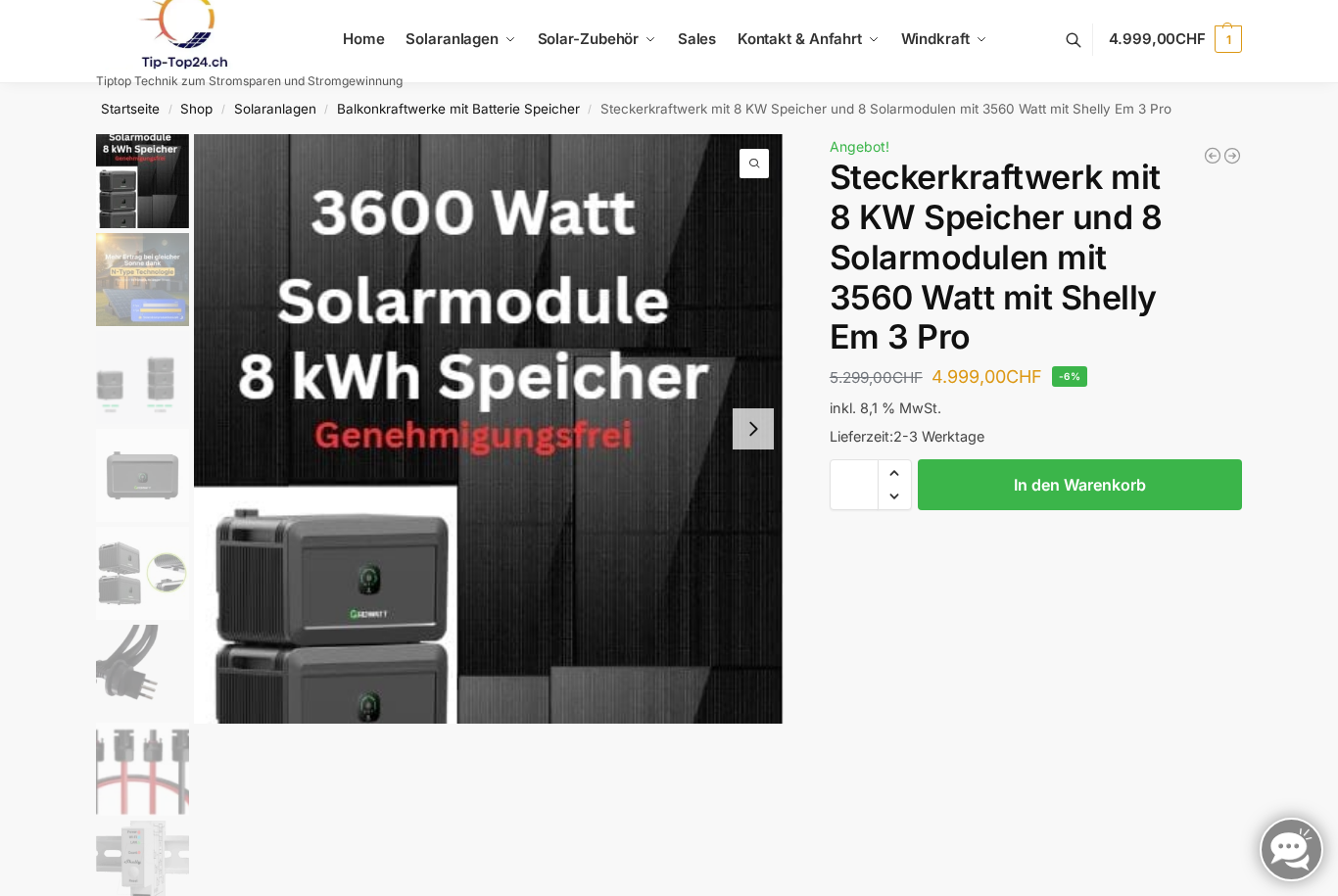
click at [138, 156] on img "1 / 9" at bounding box center [142, 180] width 93 height 96
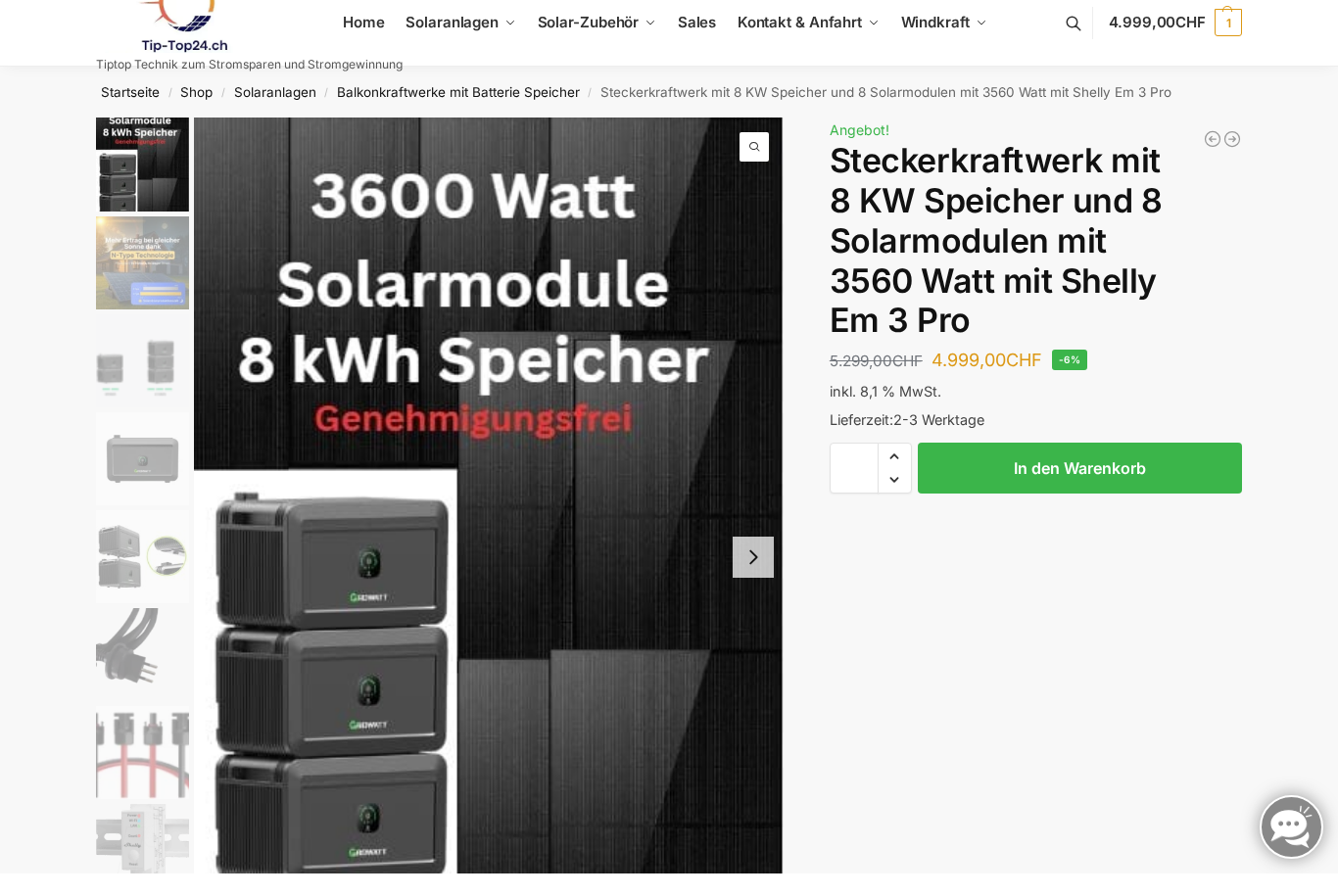
scroll to position [25, 0]
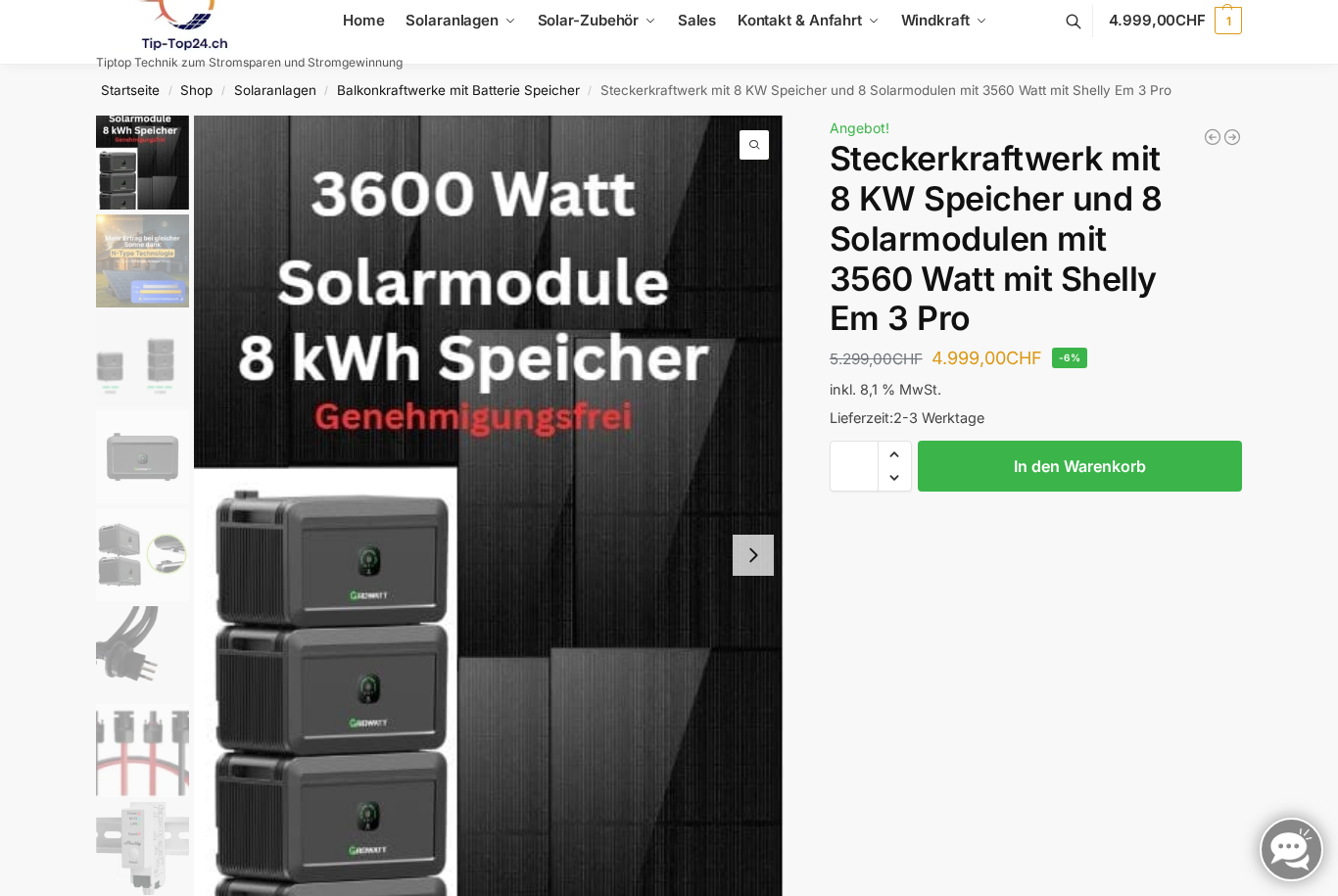
click at [1102, 231] on h1 "Steckerkraftwerk mit 8 KW Speicher und 8 Solarmodulen mit 3560 Watt mit Shelly …" at bounding box center [1035, 239] width 412 height 200
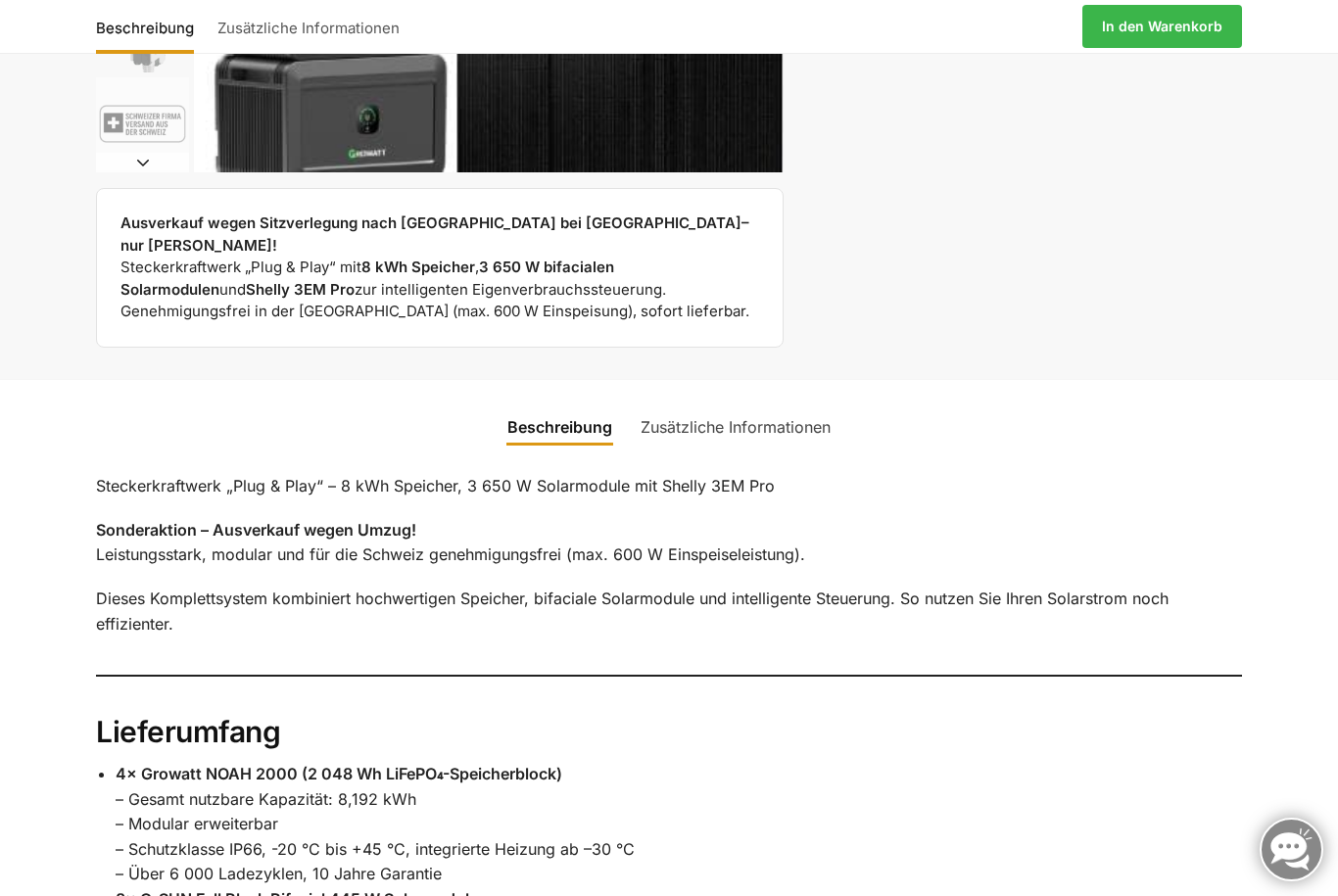
scroll to position [848, 0]
click at [105, 235] on div "Ausverkauf wegen Sitzverlegung nach Muri bei Bern– nur solange Vorrat! Steckerk…" at bounding box center [439, 267] width 687 height 159
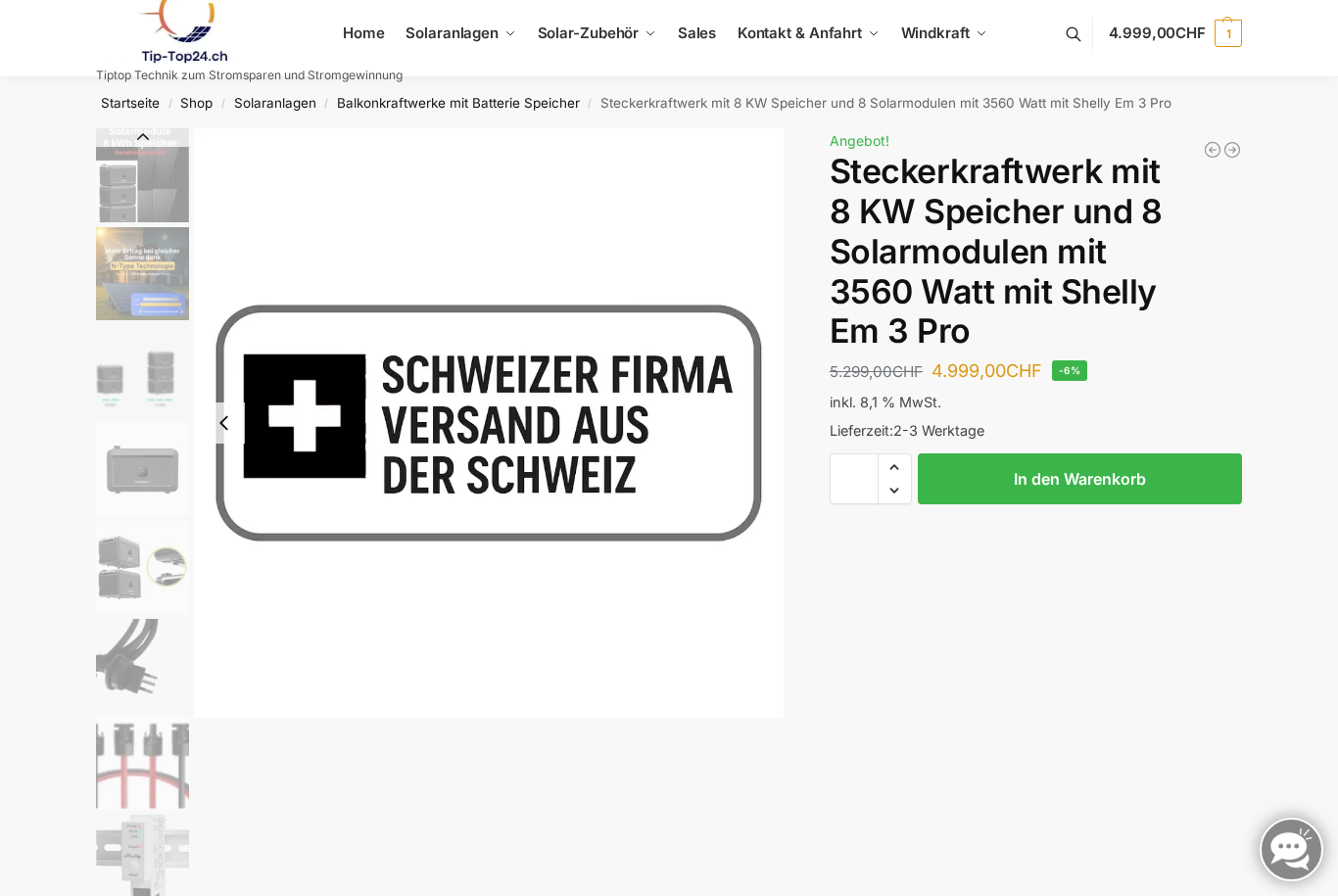
scroll to position [0, 0]
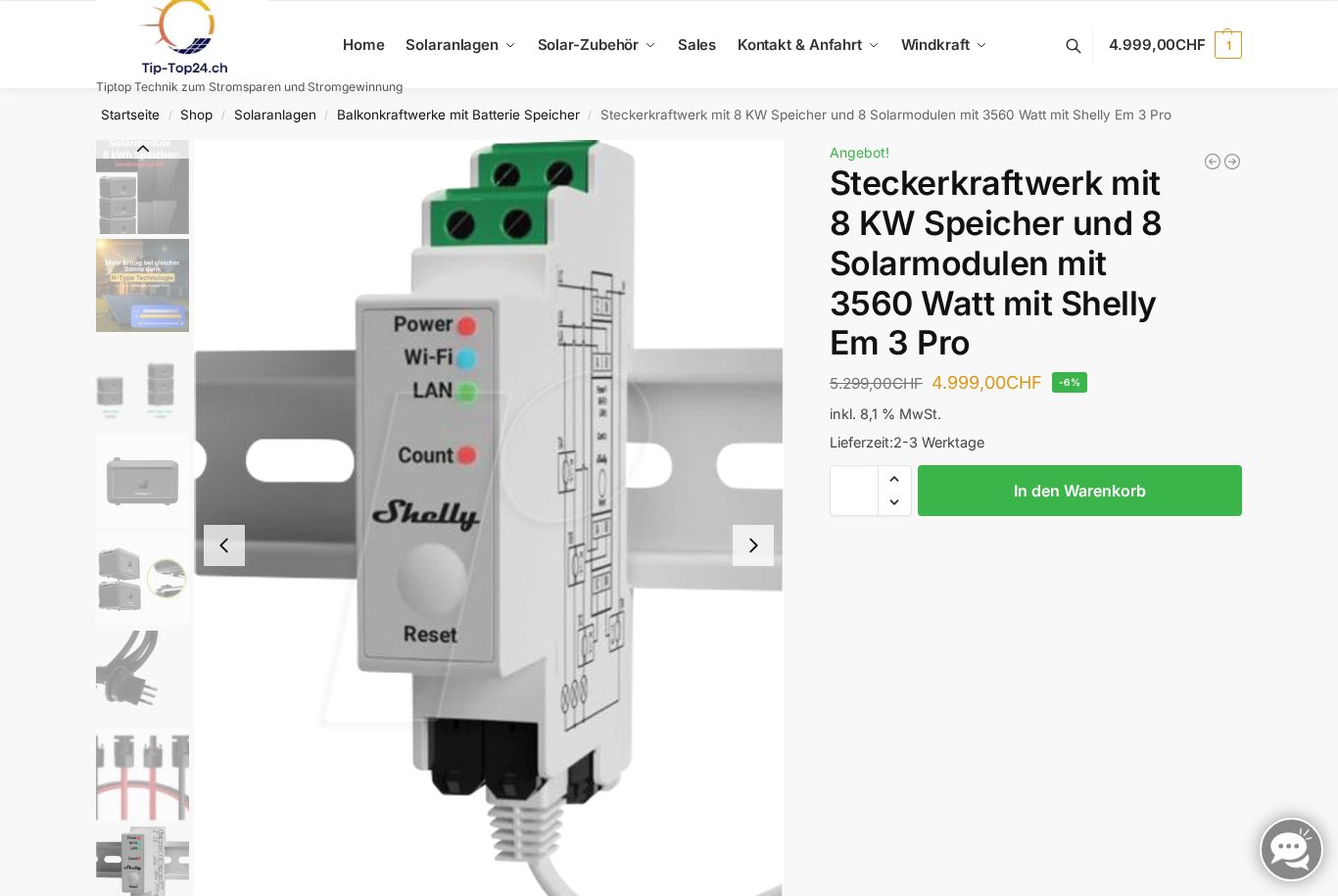
click at [279, 260] on img "8 / 9" at bounding box center [489, 545] width 589 height 810
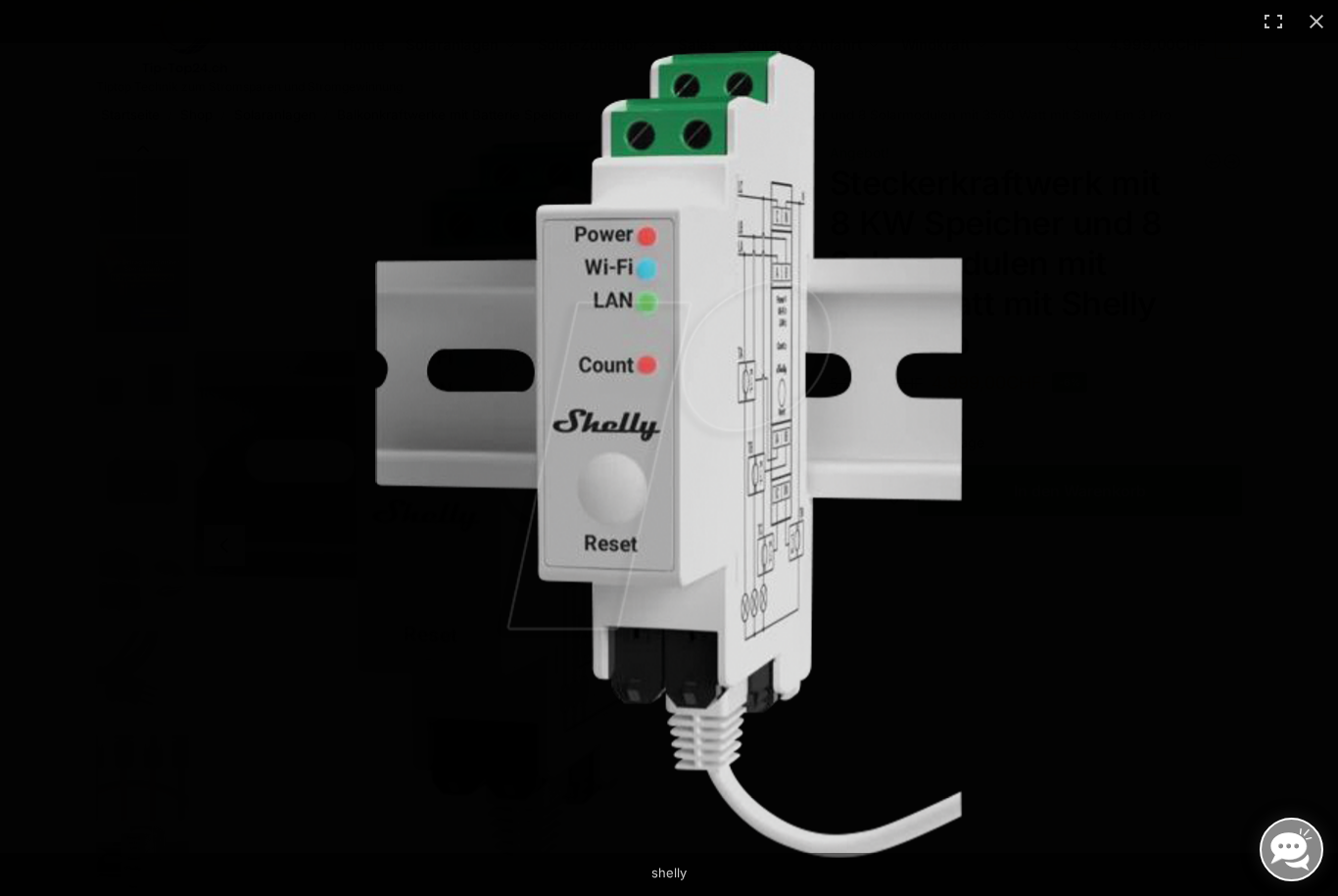
click at [1329, 13] on button "Close (Esc)" at bounding box center [1316, 22] width 44 height 44
